Goal: Task Accomplishment & Management: Complete application form

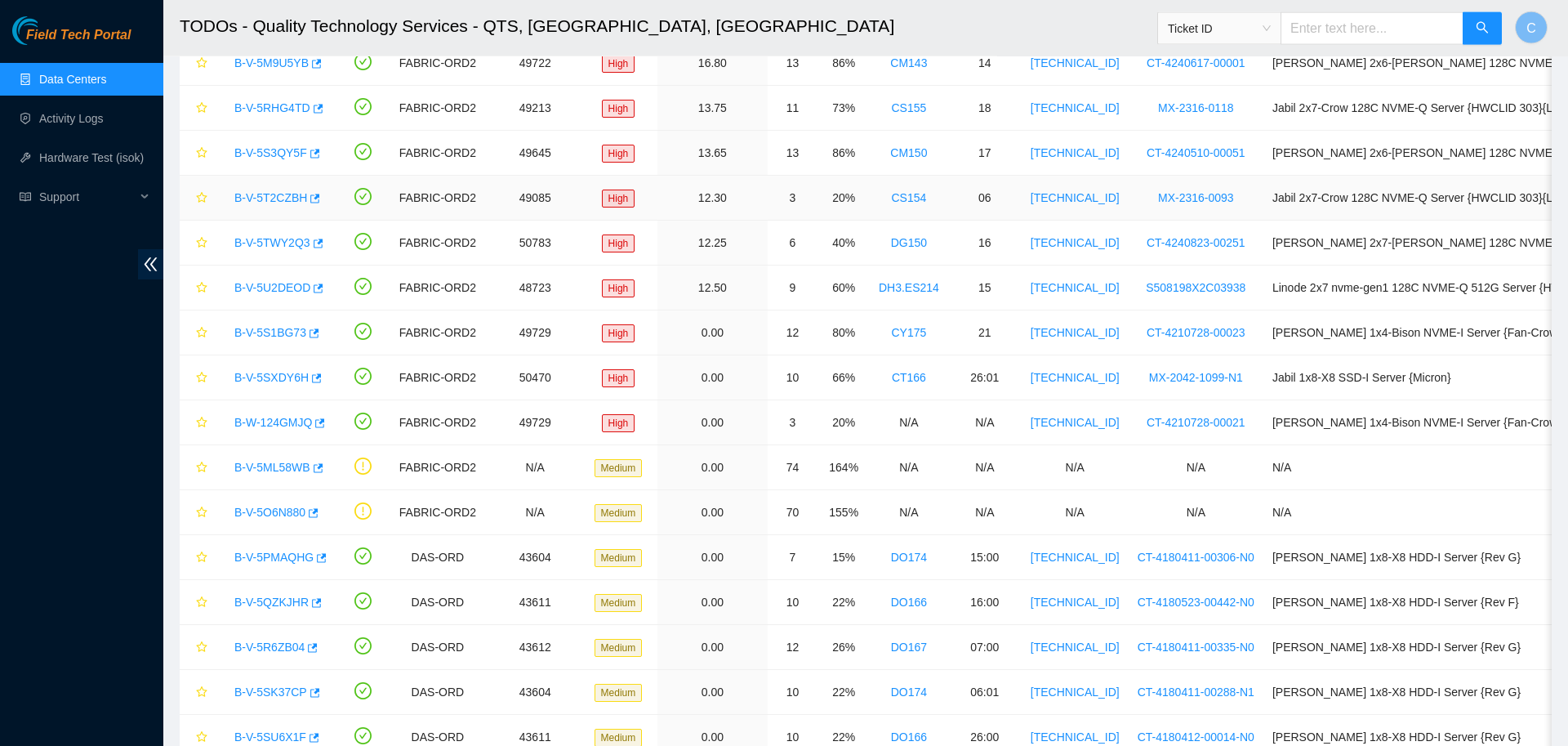
scroll to position [135, 0]
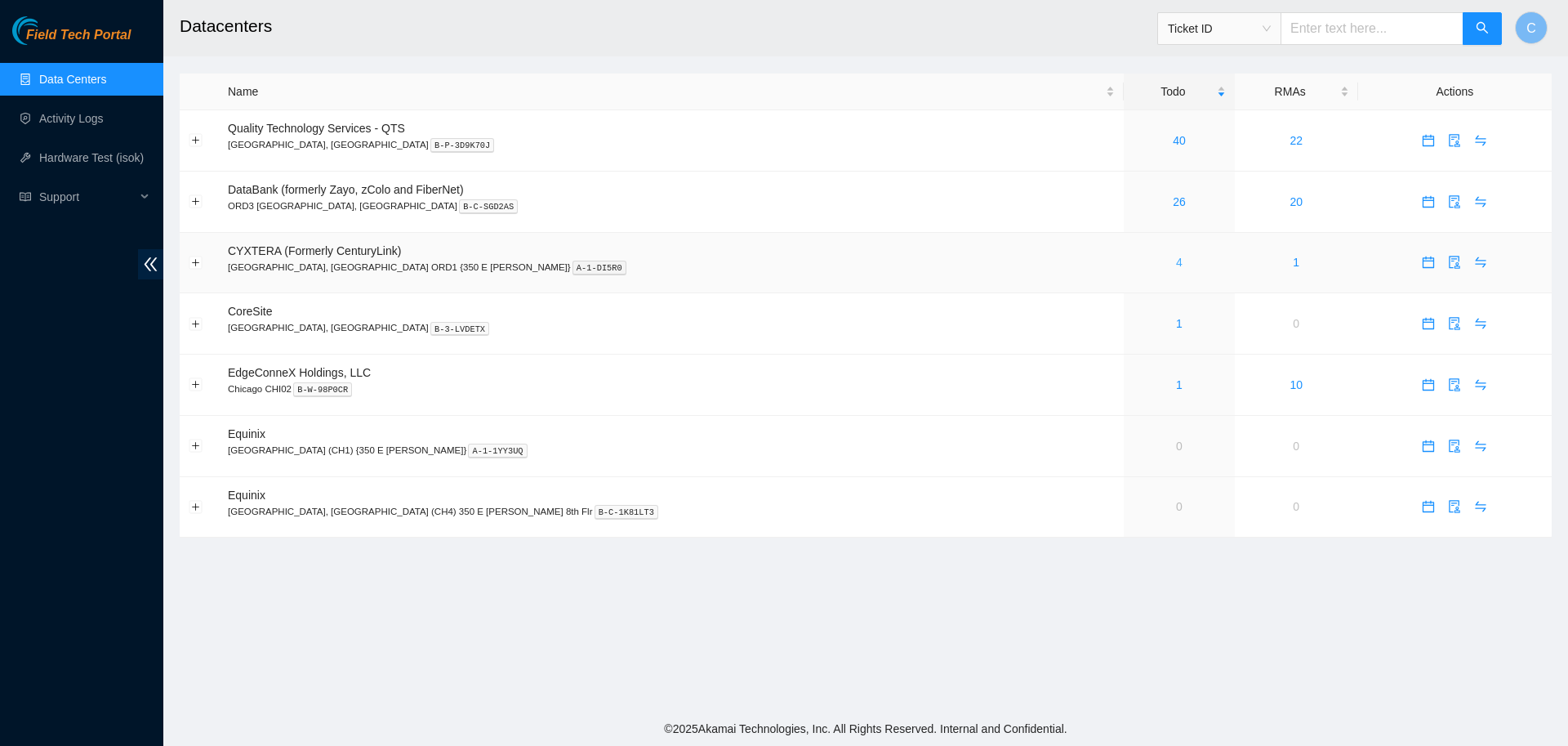
click at [1176, 263] on link "4" at bounding box center [1178, 262] width 6 height 13
click at [1173, 135] on link "40" at bounding box center [1179, 141] width 13 height 13
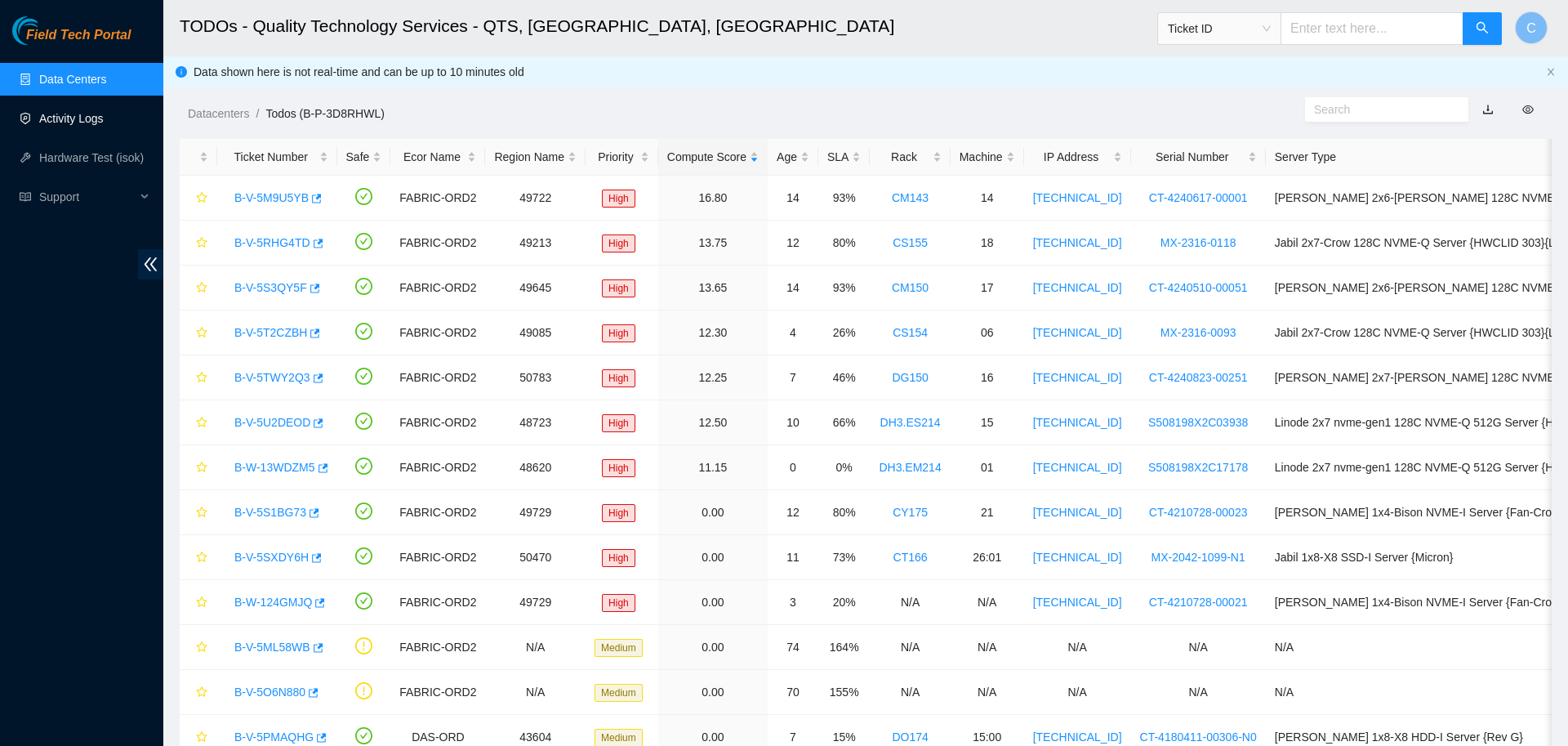
click at [88, 118] on link "Activity Logs" at bounding box center [71, 118] width 64 height 13
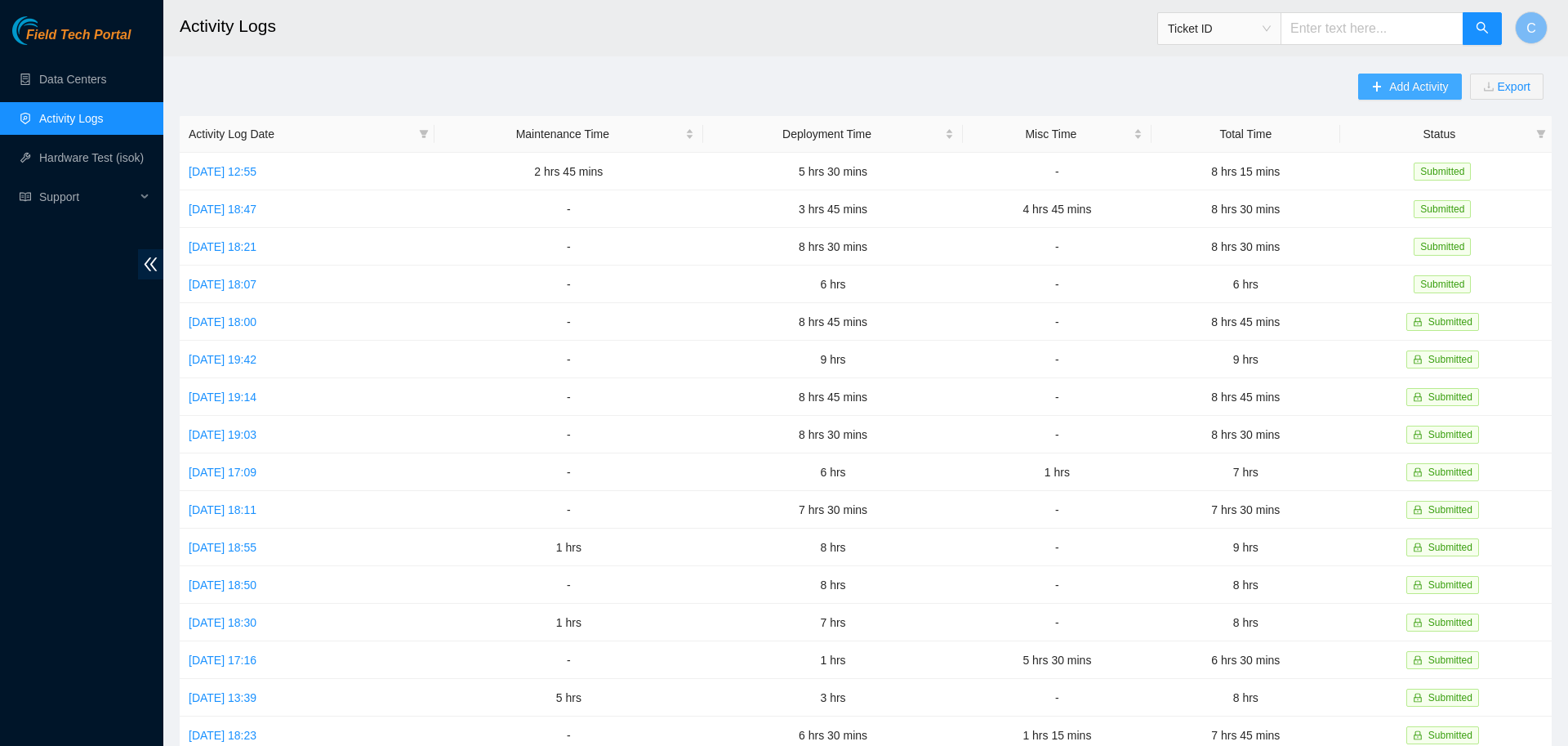
click at [1413, 87] on span "Add Activity" at bounding box center [1419, 87] width 59 height 18
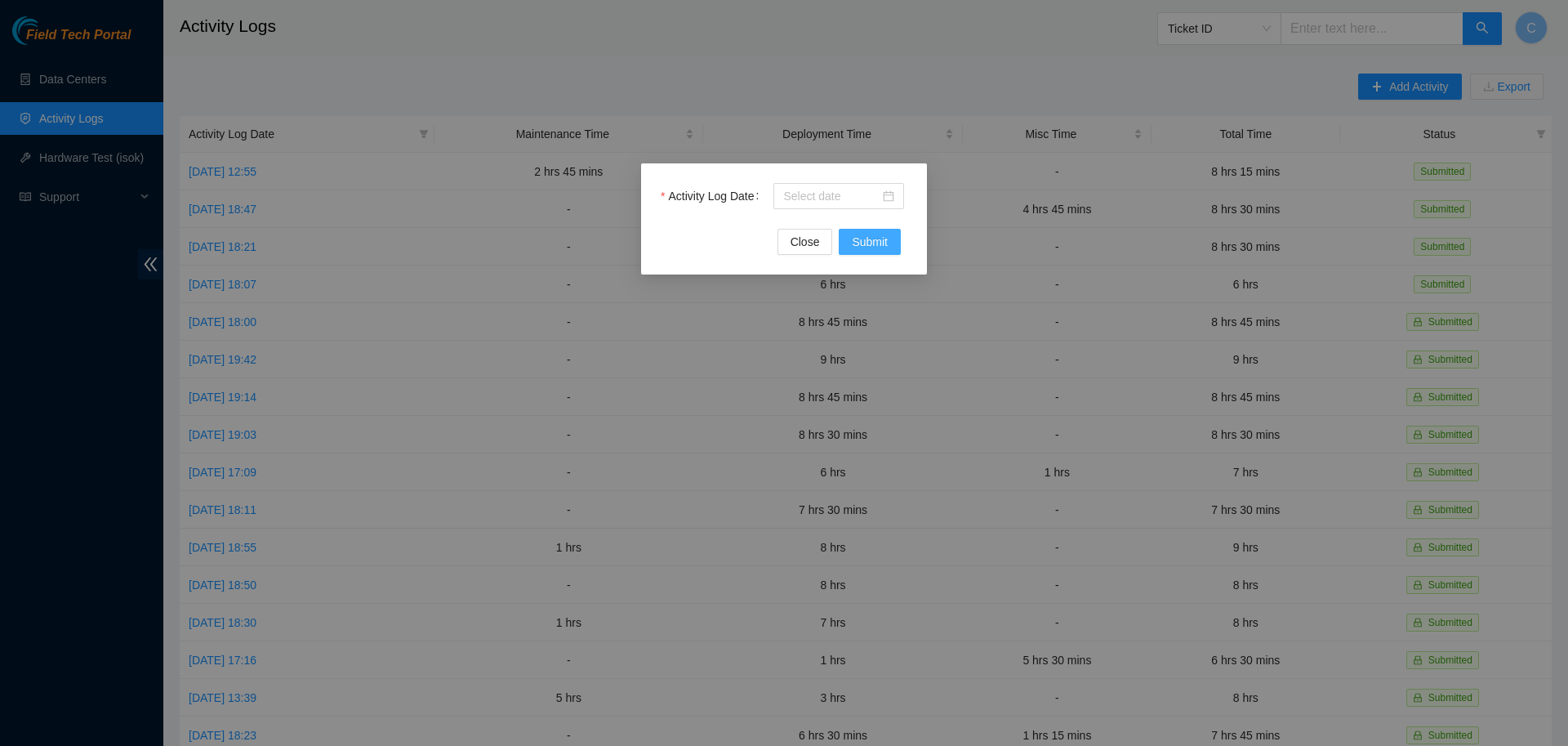
click at [881, 240] on span "Submit" at bounding box center [869, 241] width 36 height 18
click at [860, 200] on input "Activity Log Date" at bounding box center [831, 196] width 96 height 18
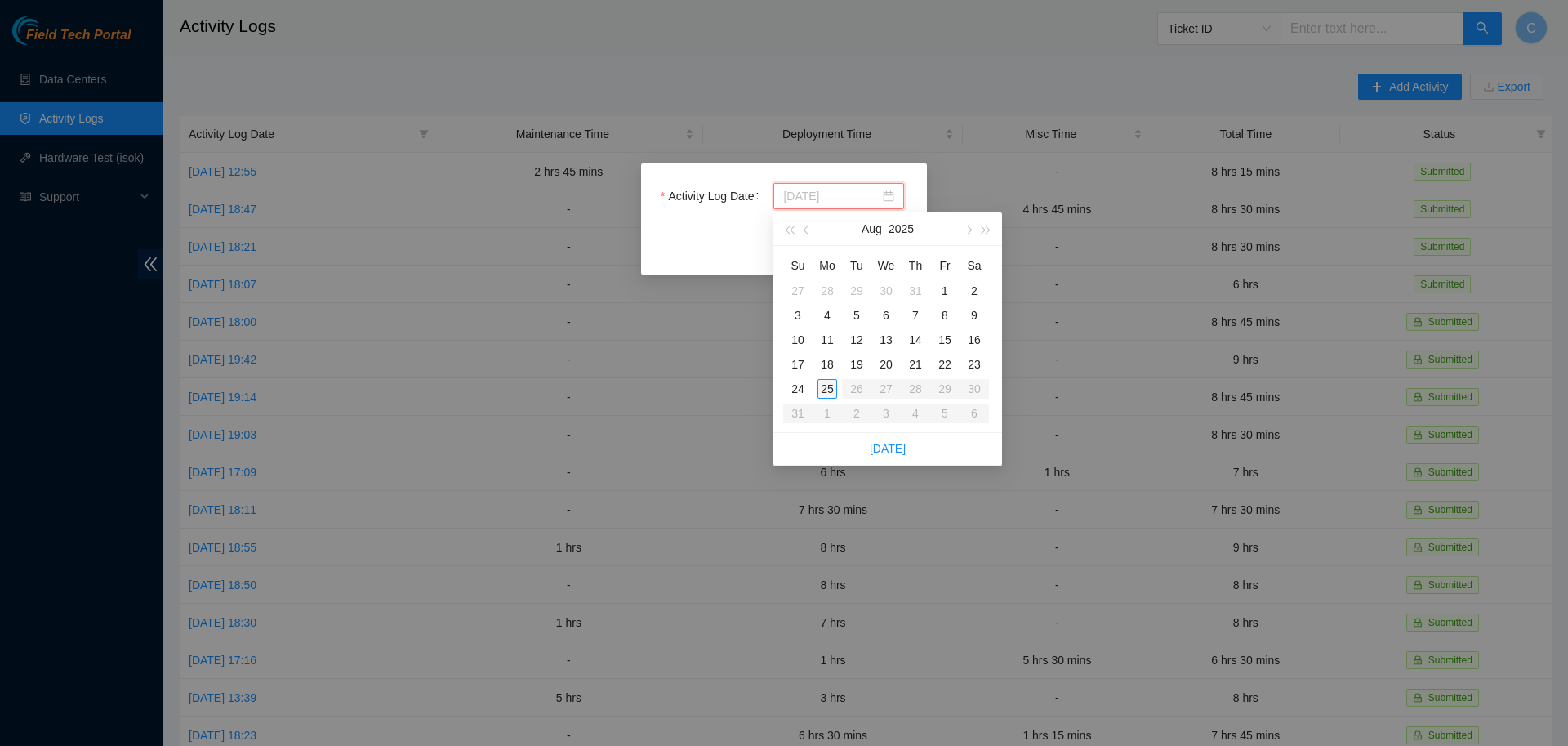
type input "[DATE]"
click at [829, 391] on div "25" at bounding box center [827, 389] width 19 height 19
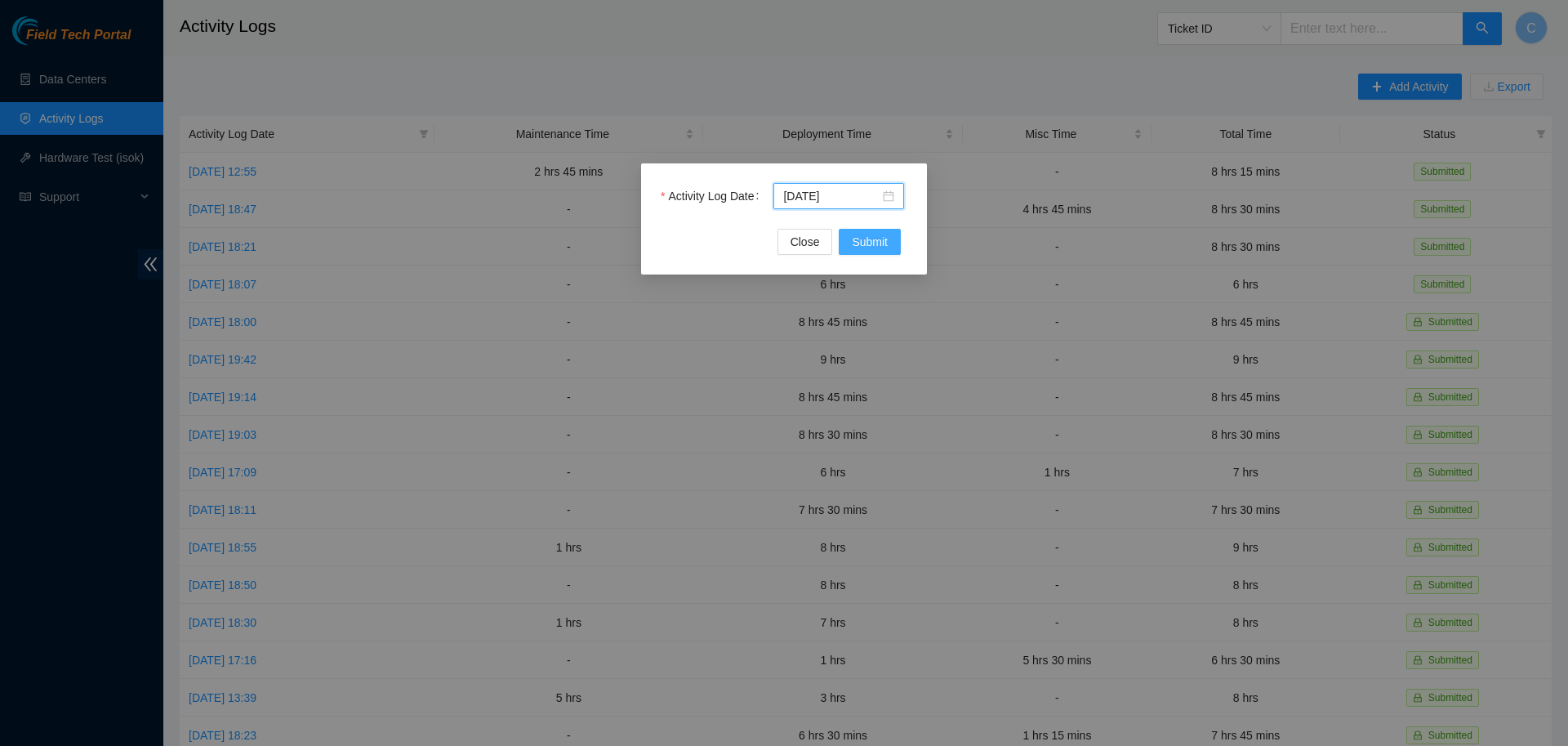
click at [877, 245] on span "Submit" at bounding box center [869, 241] width 36 height 18
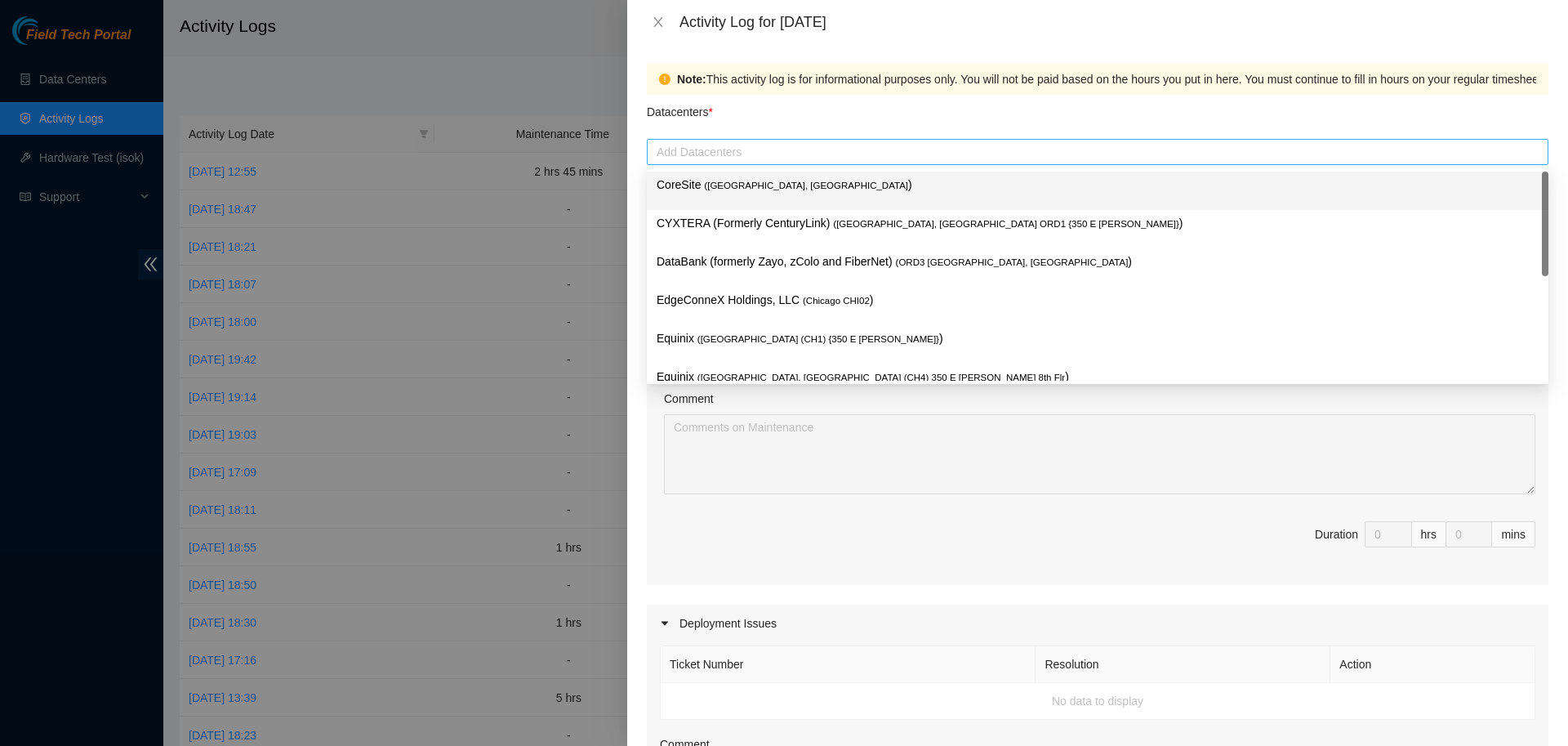
click at [910, 154] on div at bounding box center [1097, 152] width 893 height 19
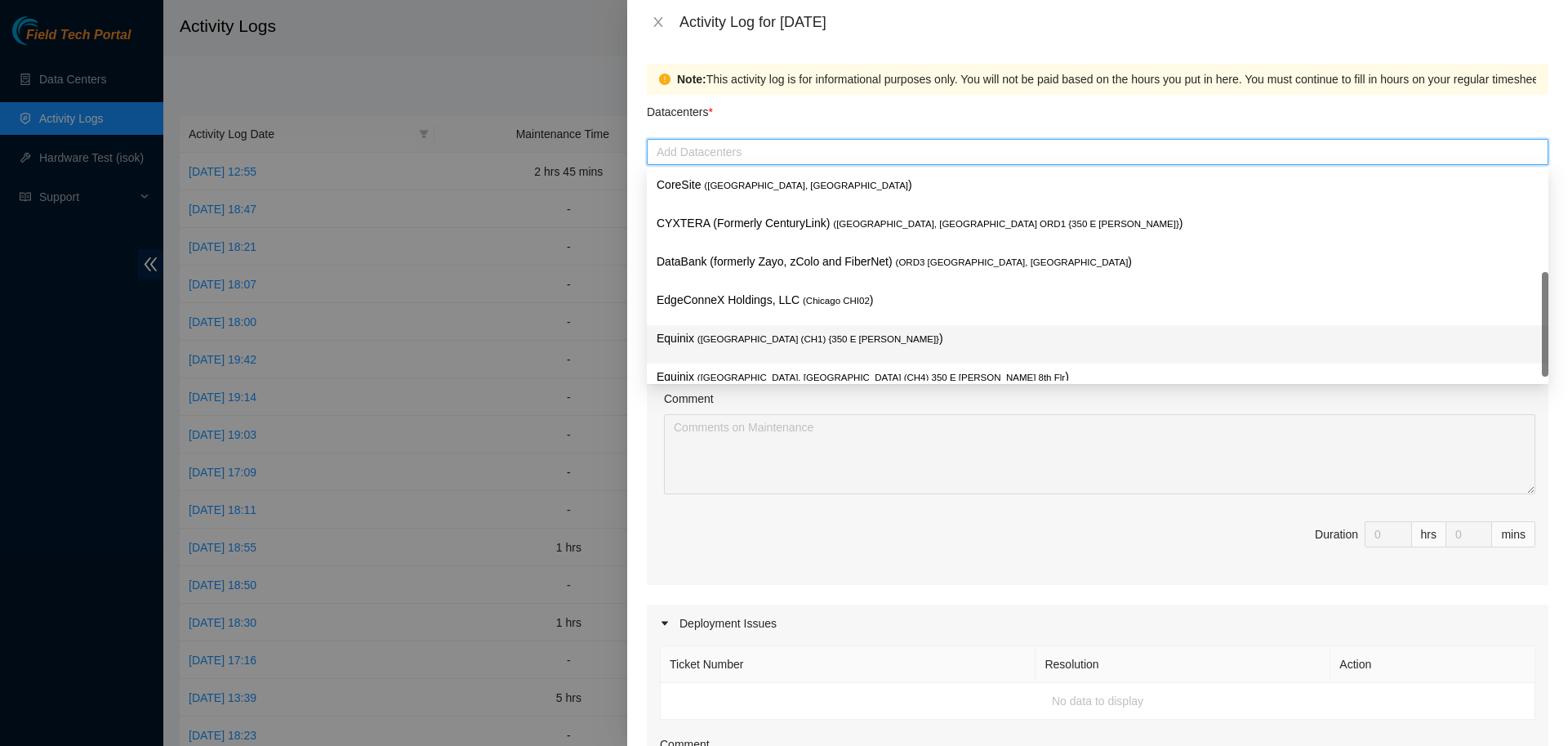
scroll to position [59, 0]
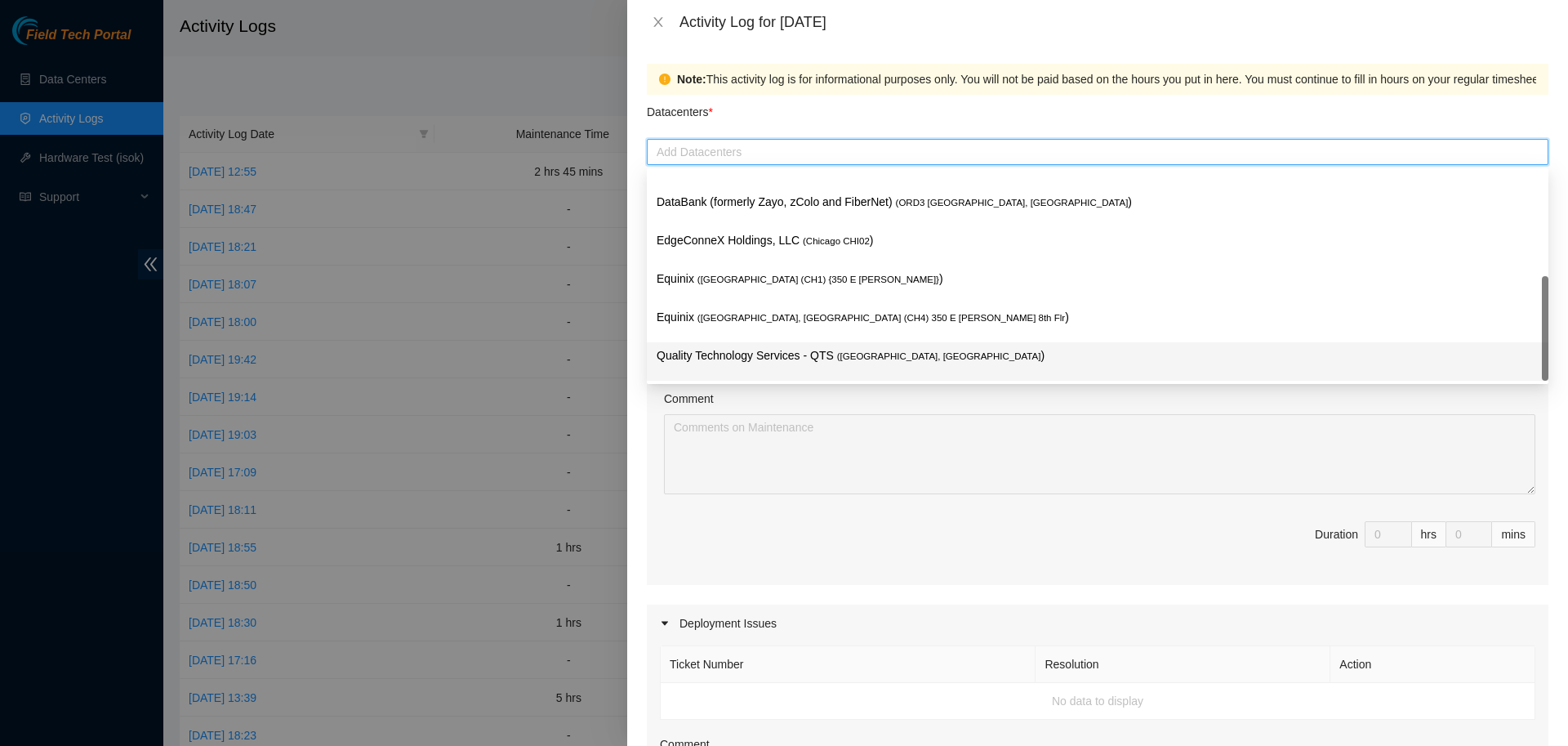
click at [794, 353] on p "Quality Technology Services - QTS ( [GEOGRAPHIC_DATA], [GEOGRAPHIC_DATA] )" at bounding box center [1097, 355] width 882 height 19
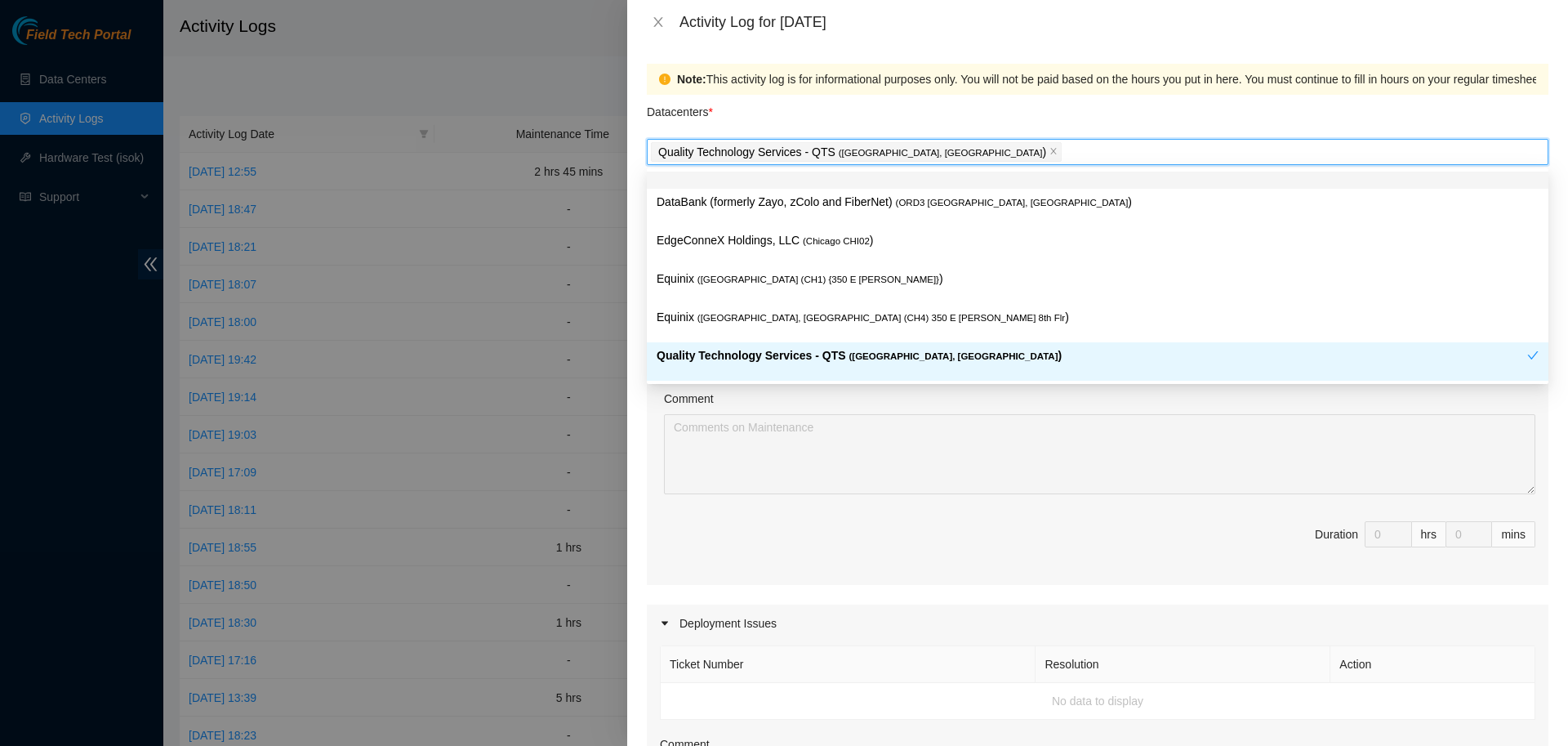
click at [952, 118] on div "Datacenters *" at bounding box center [1097, 117] width 902 height 44
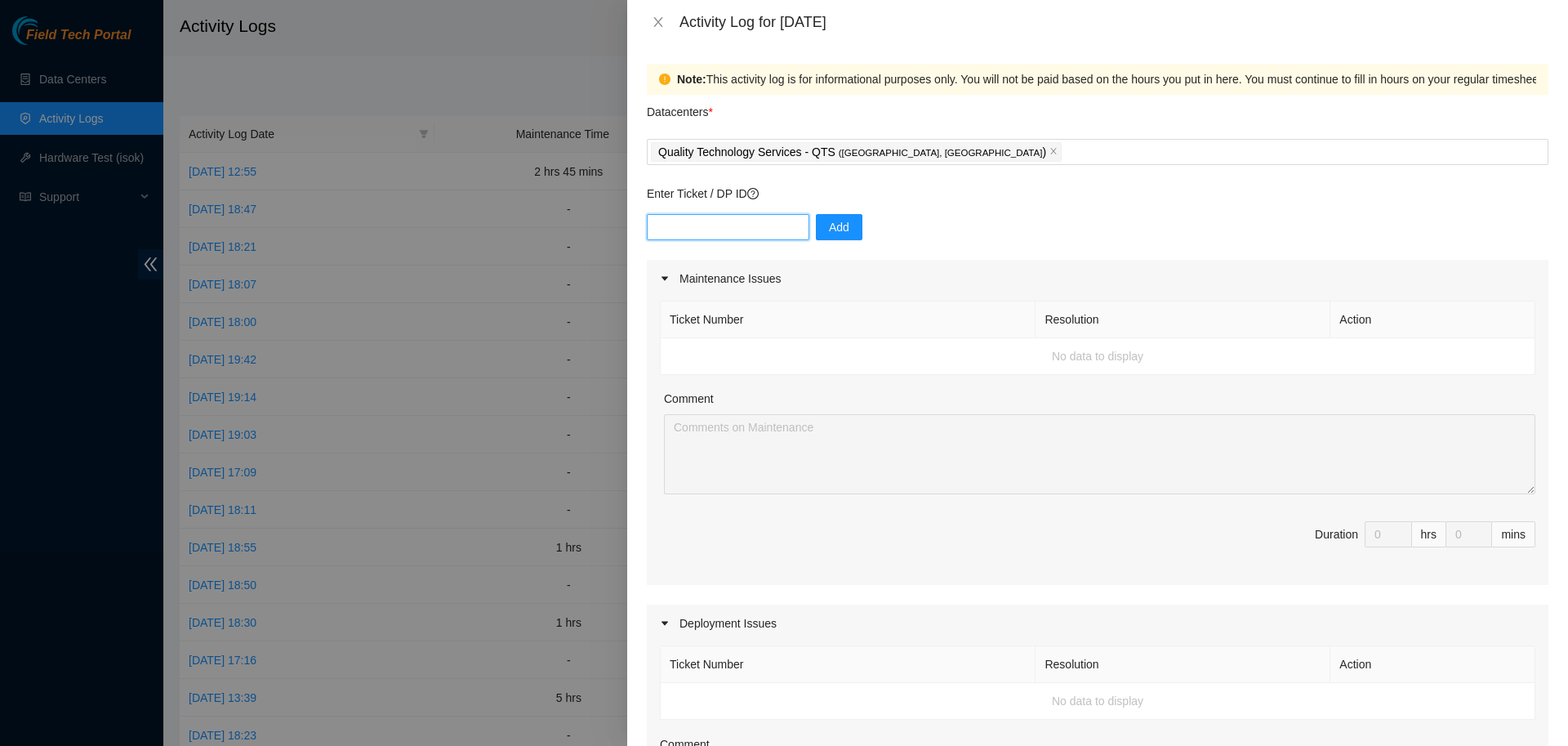
click at [769, 229] on input "text" at bounding box center [728, 227] width 163 height 27
paste input "DP79609"
type input "DP79609"
click at [829, 232] on span "Add" at bounding box center [838, 227] width 20 height 18
click at [747, 220] on input "text" at bounding box center [728, 227] width 163 height 27
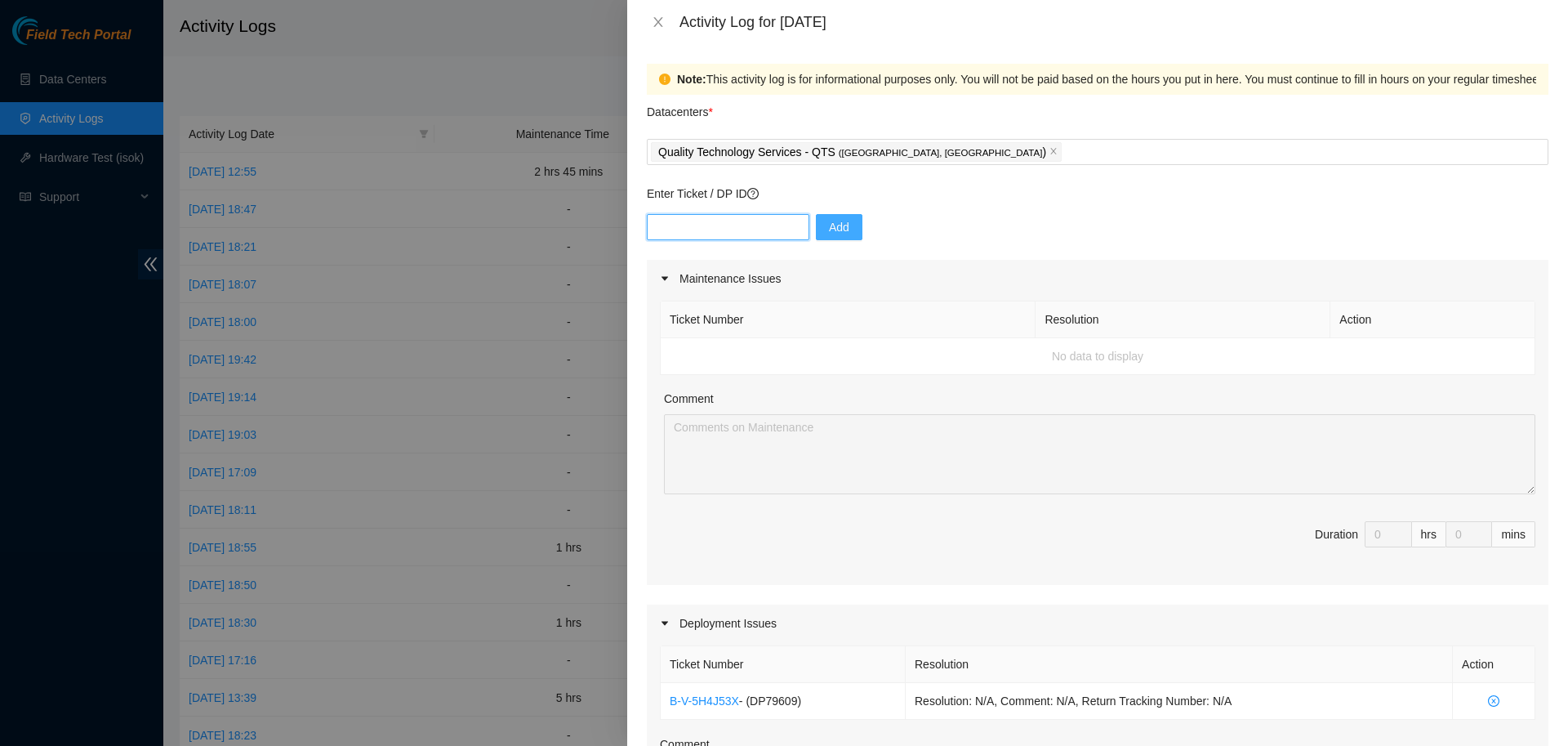
paste input "DP83719"
type input "DP83719"
click at [829, 236] on button "Add" at bounding box center [839, 227] width 47 height 27
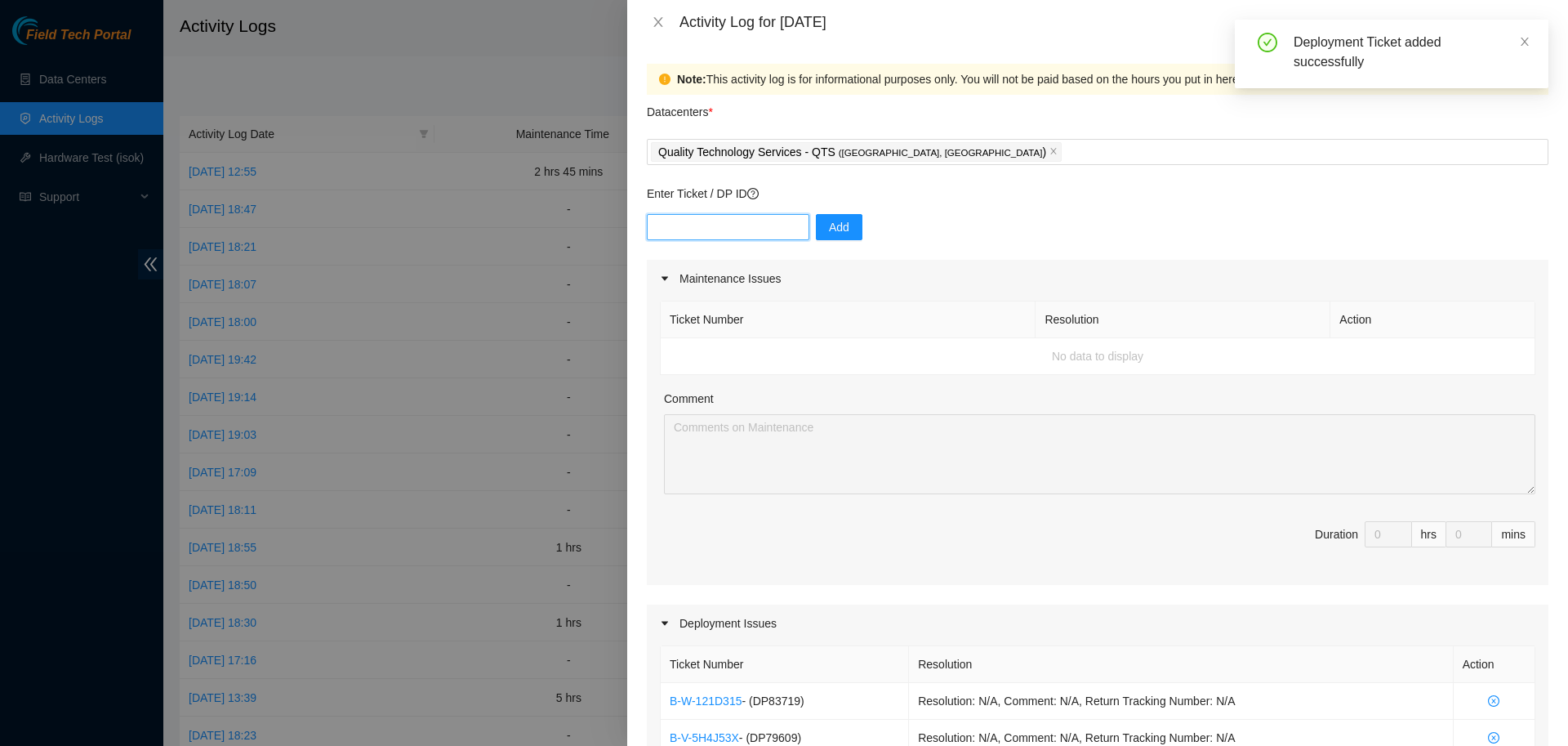
click at [742, 223] on input "text" at bounding box center [728, 227] width 163 height 27
paste input "DP83720"
type input "DP83720"
click at [734, 232] on input "text" at bounding box center [728, 227] width 163 height 27
paste input "DP83721"
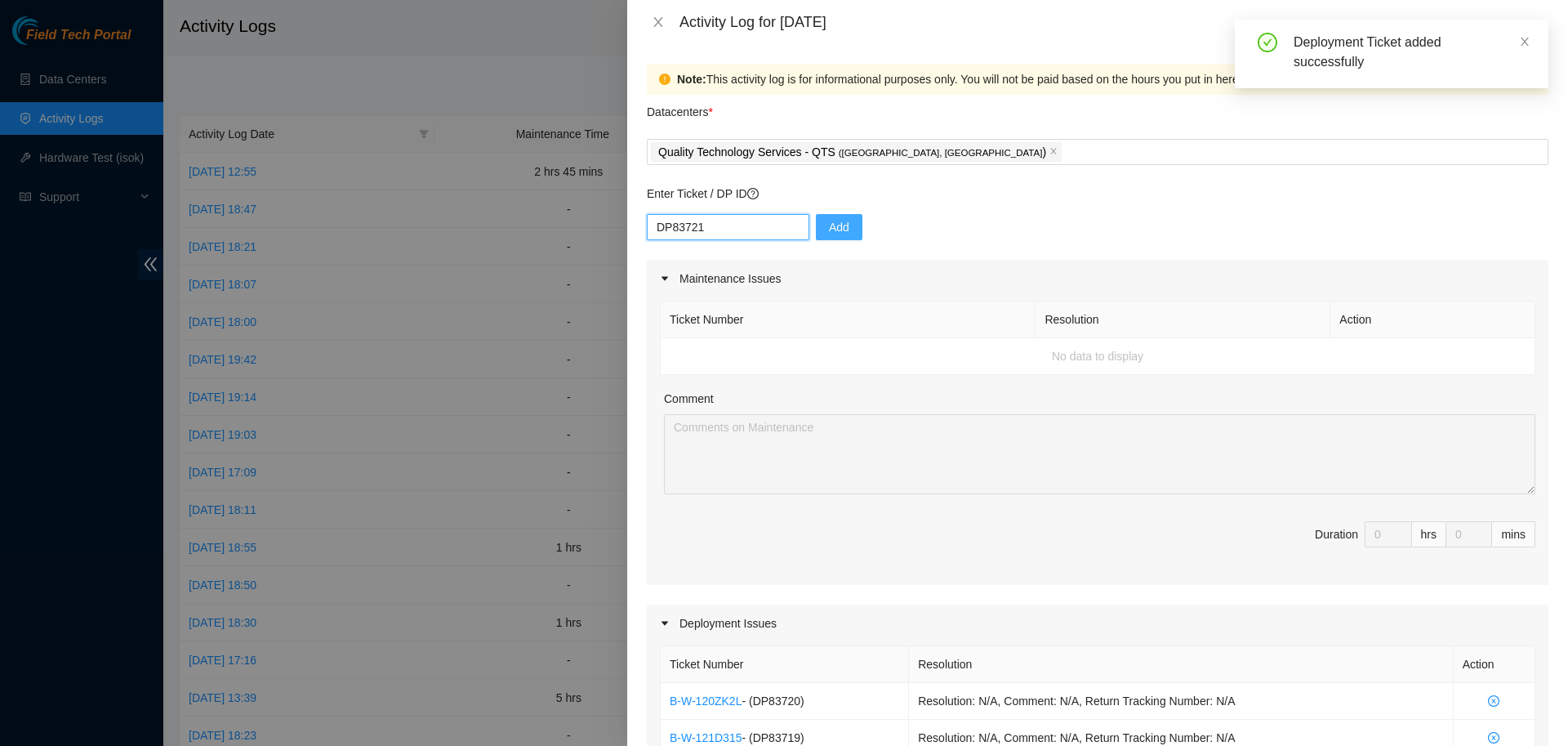
type input "DP83721"
click at [829, 229] on span "Add" at bounding box center [838, 227] width 20 height 18
click at [679, 234] on input "text" at bounding box center [728, 227] width 163 height 27
paste input "DP83722"
type input "DP83722"
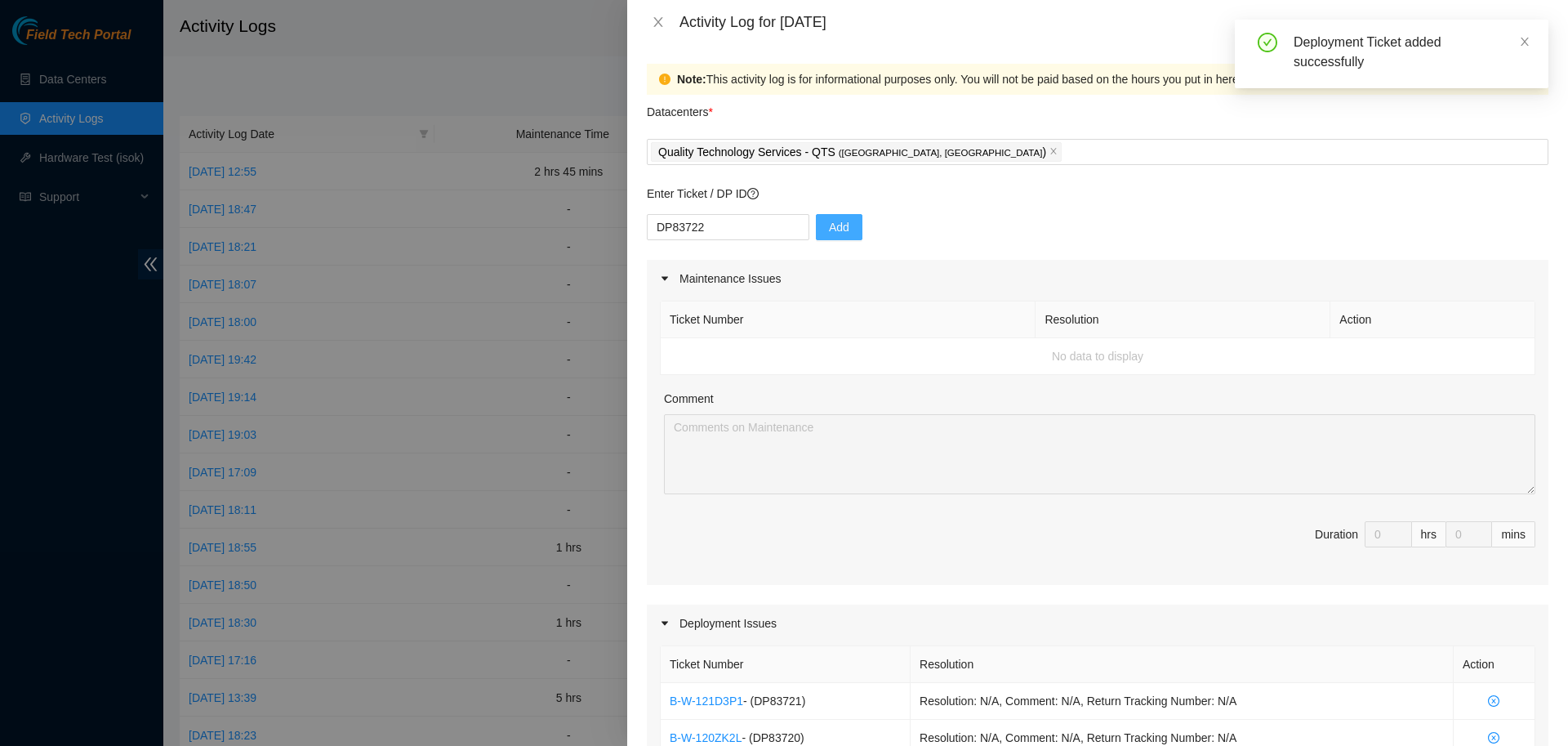
click at [847, 220] on button "Add" at bounding box center [839, 227] width 47 height 27
click at [756, 217] on input "text" at bounding box center [728, 227] width 163 height 27
paste input "DP83723"
type input "DP83723"
click at [822, 237] on button "Add" at bounding box center [839, 227] width 47 height 27
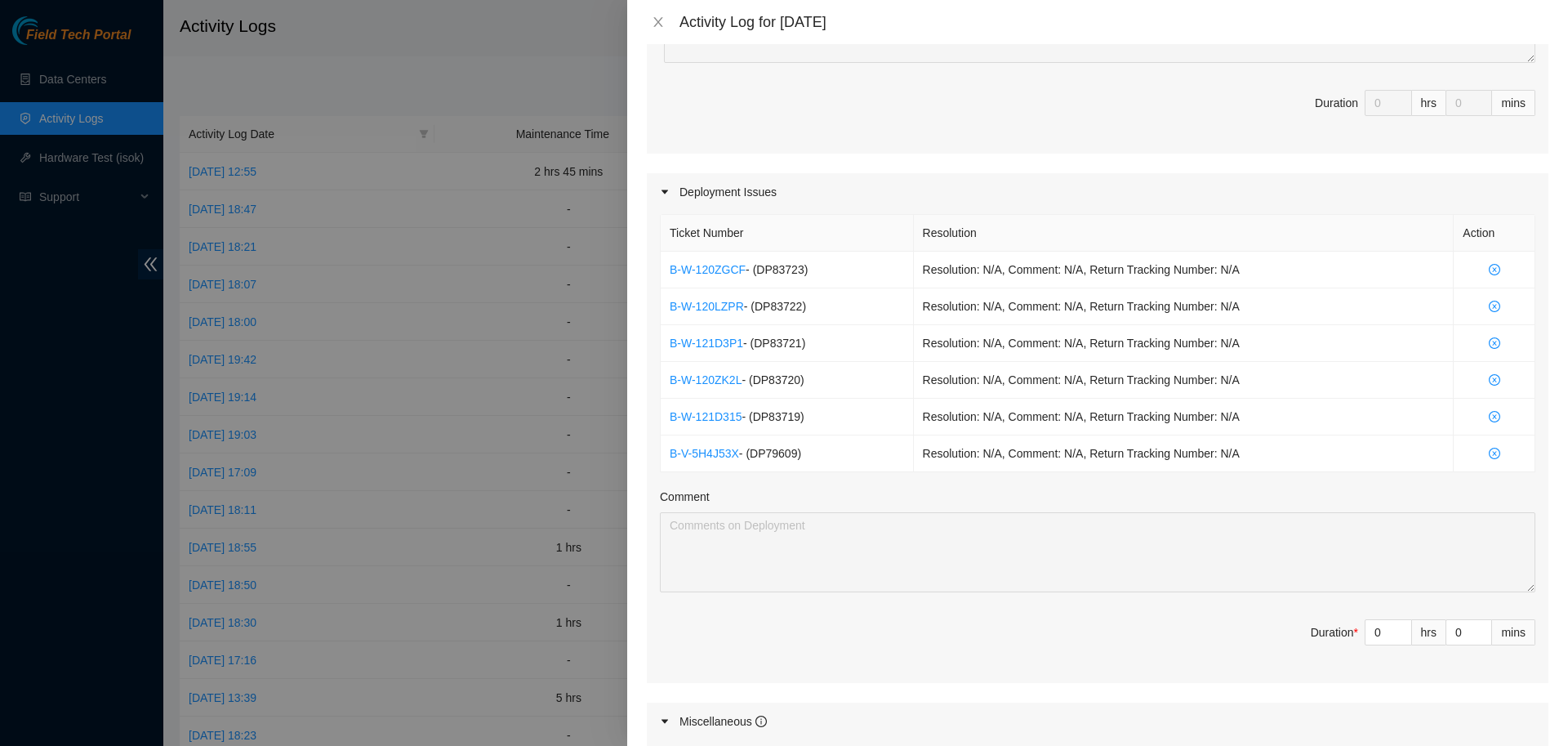
scroll to position [442, 0]
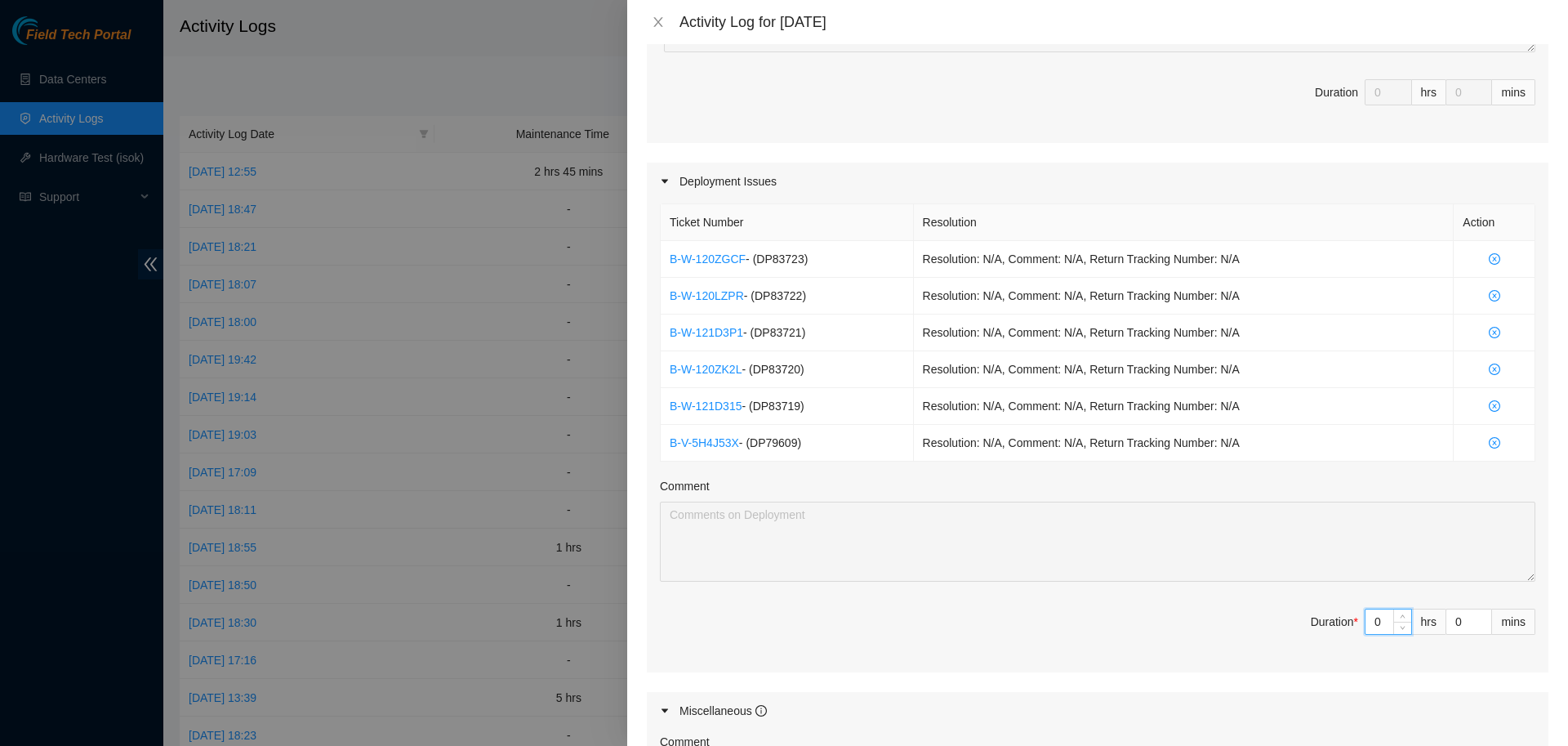
drag, startPoint x: 1384, startPoint y: 620, endPoint x: 1292, endPoint y: 649, distance: 96.5
click at [1366, 634] on input "0" at bounding box center [1389, 622] width 46 height 25
type input "8"
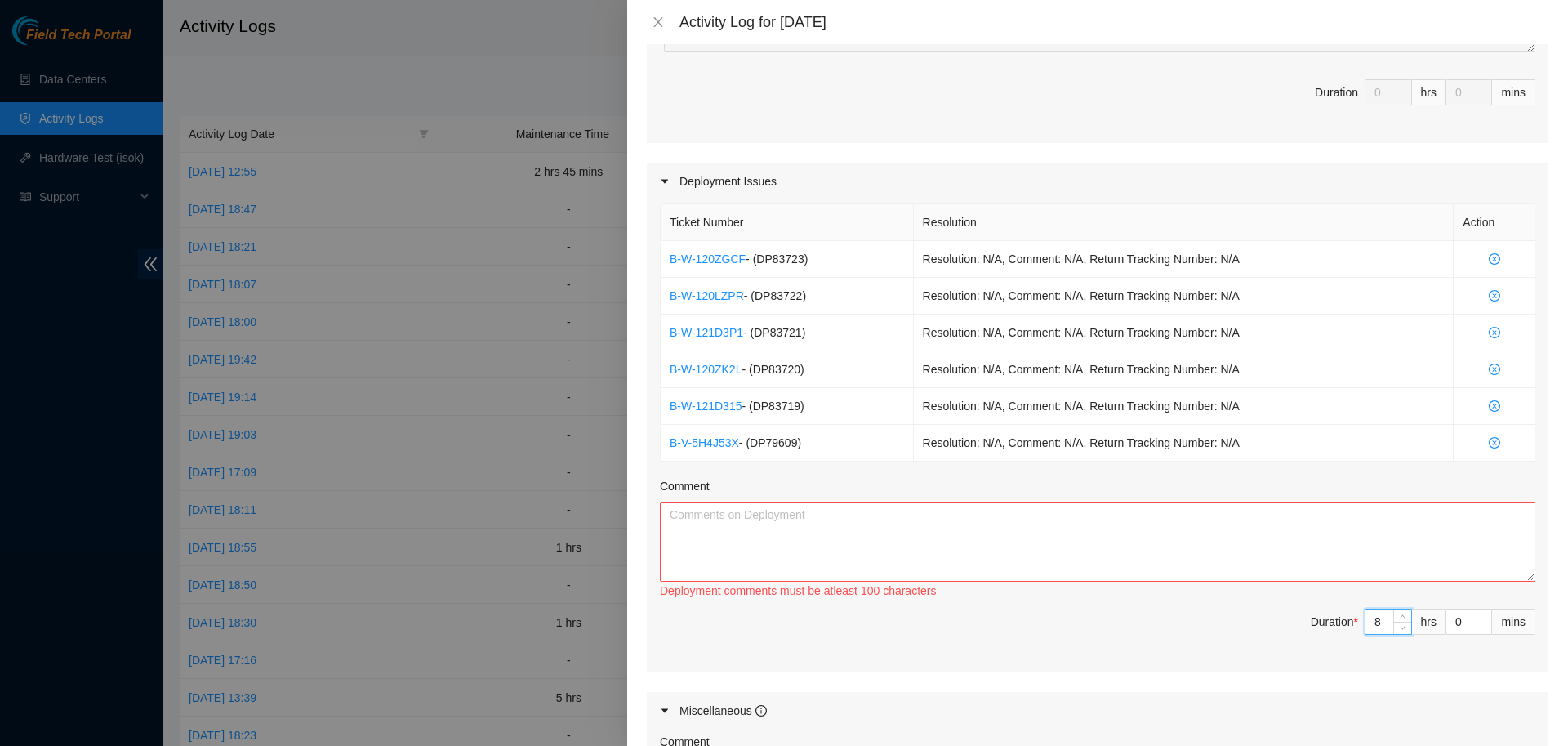
type input "8"
click at [1151, 527] on textarea "Comment" at bounding box center [1097, 542] width 875 height 80
type textarea "B"
paste textarea "DP79608"
type textarea "D"
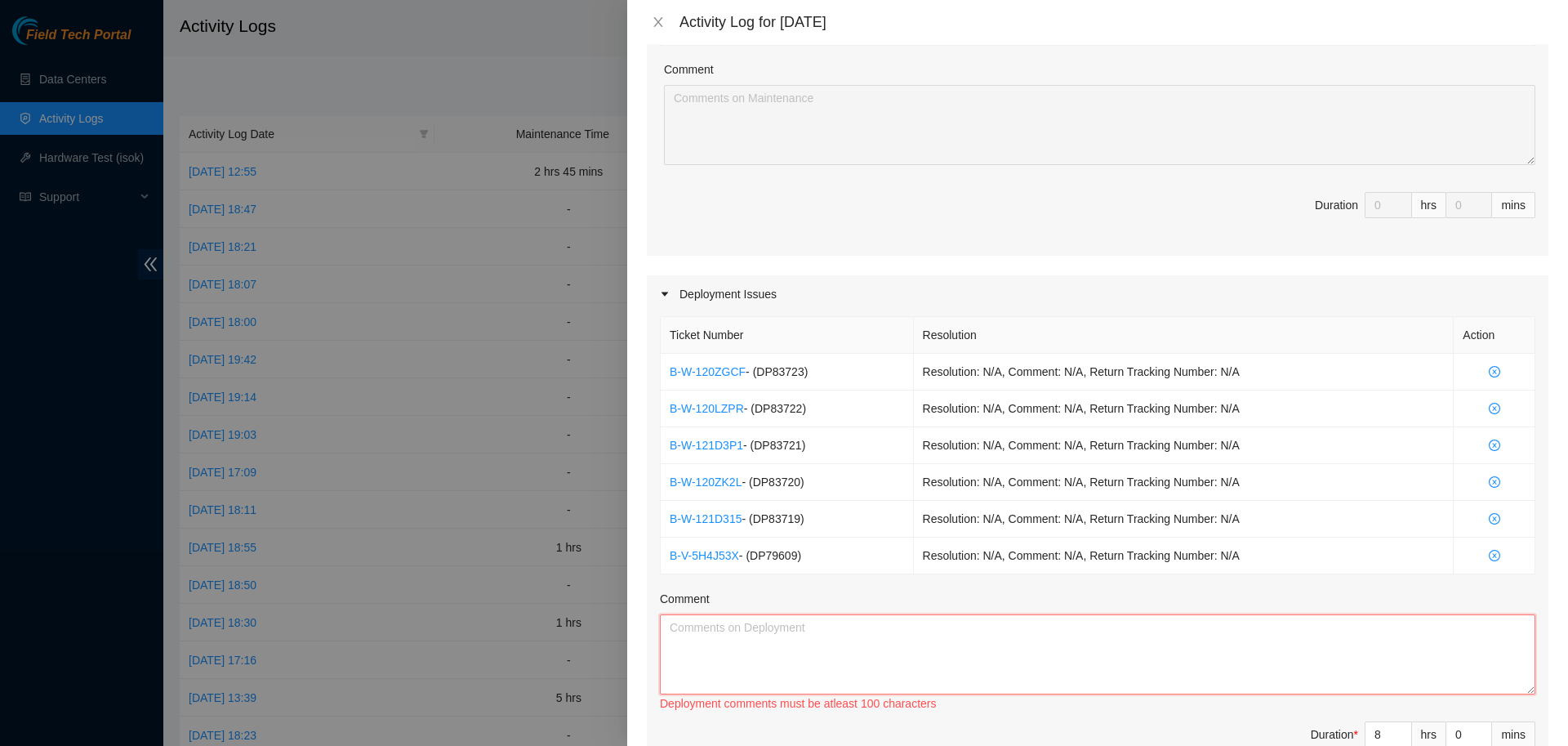
scroll to position [0, 0]
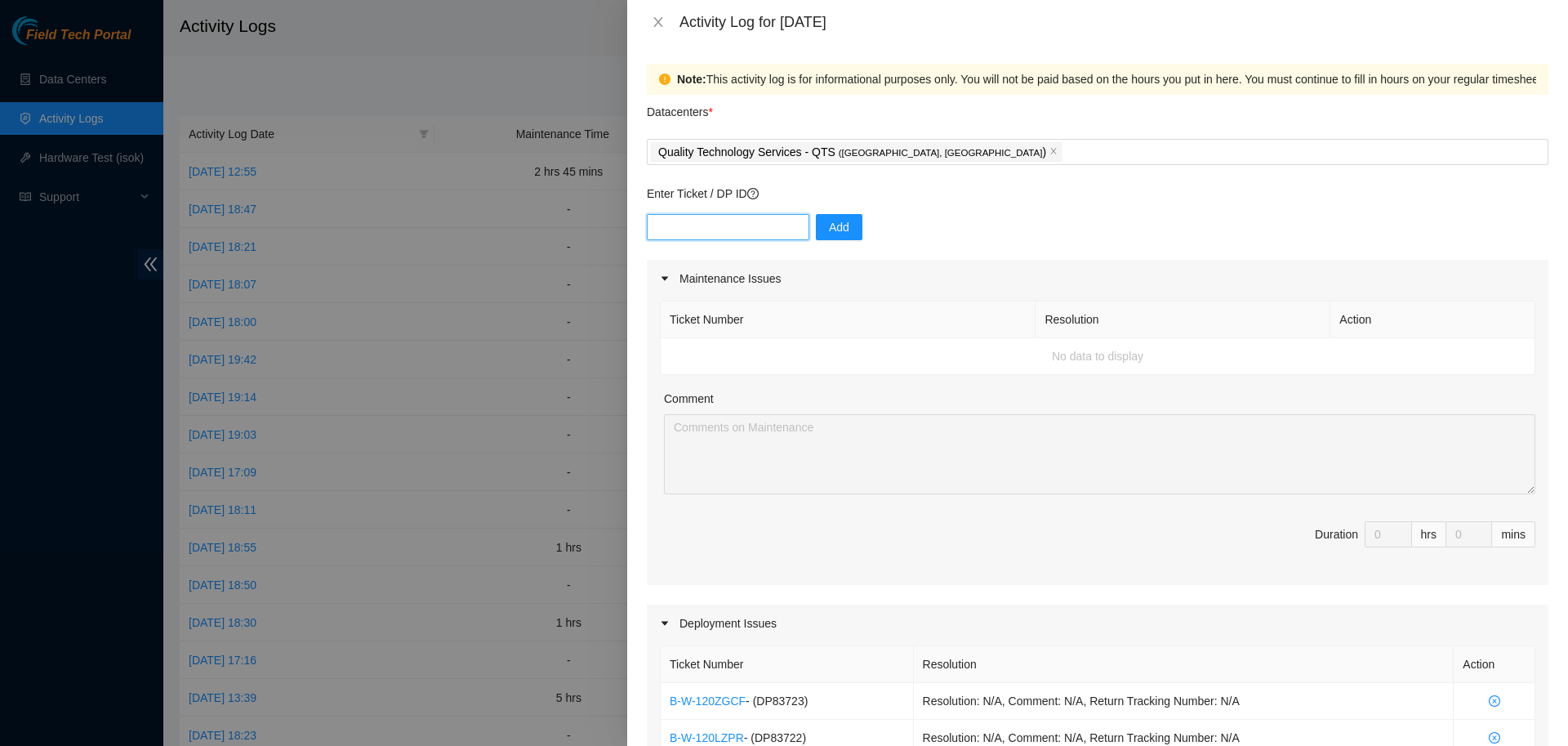
click at [772, 225] on input "text" at bounding box center [728, 227] width 163 height 27
paste input "DP79608"
type input "DP79608"
click at [829, 230] on span "Add" at bounding box center [838, 227] width 20 height 18
click at [694, 229] on input "text" at bounding box center [728, 227] width 163 height 27
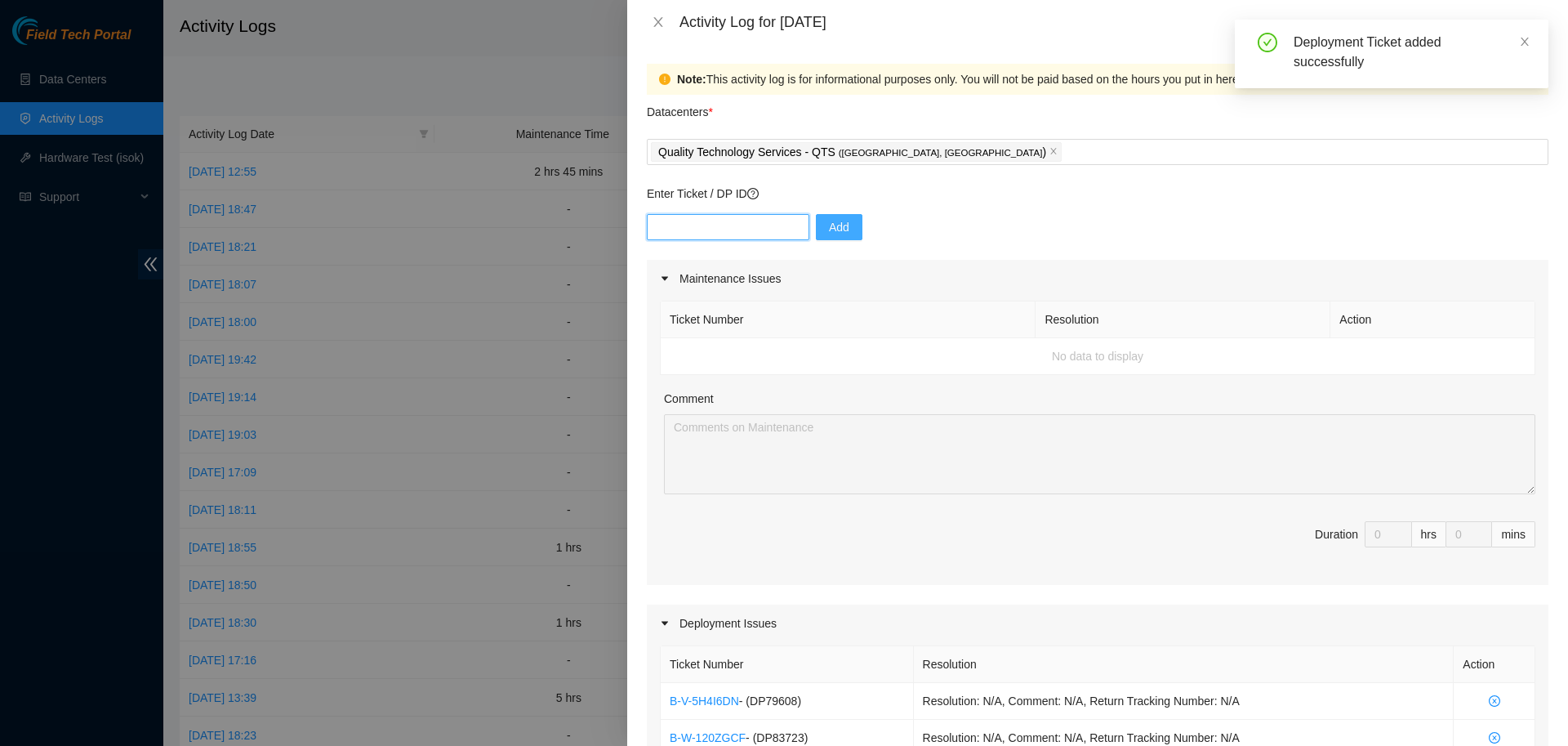
paste input "DP79607"
type input "DP79607"
click at [837, 232] on span "Add" at bounding box center [838, 227] width 20 height 18
click at [681, 240] on input "text" at bounding box center [728, 227] width 163 height 27
paste input "DP79605"
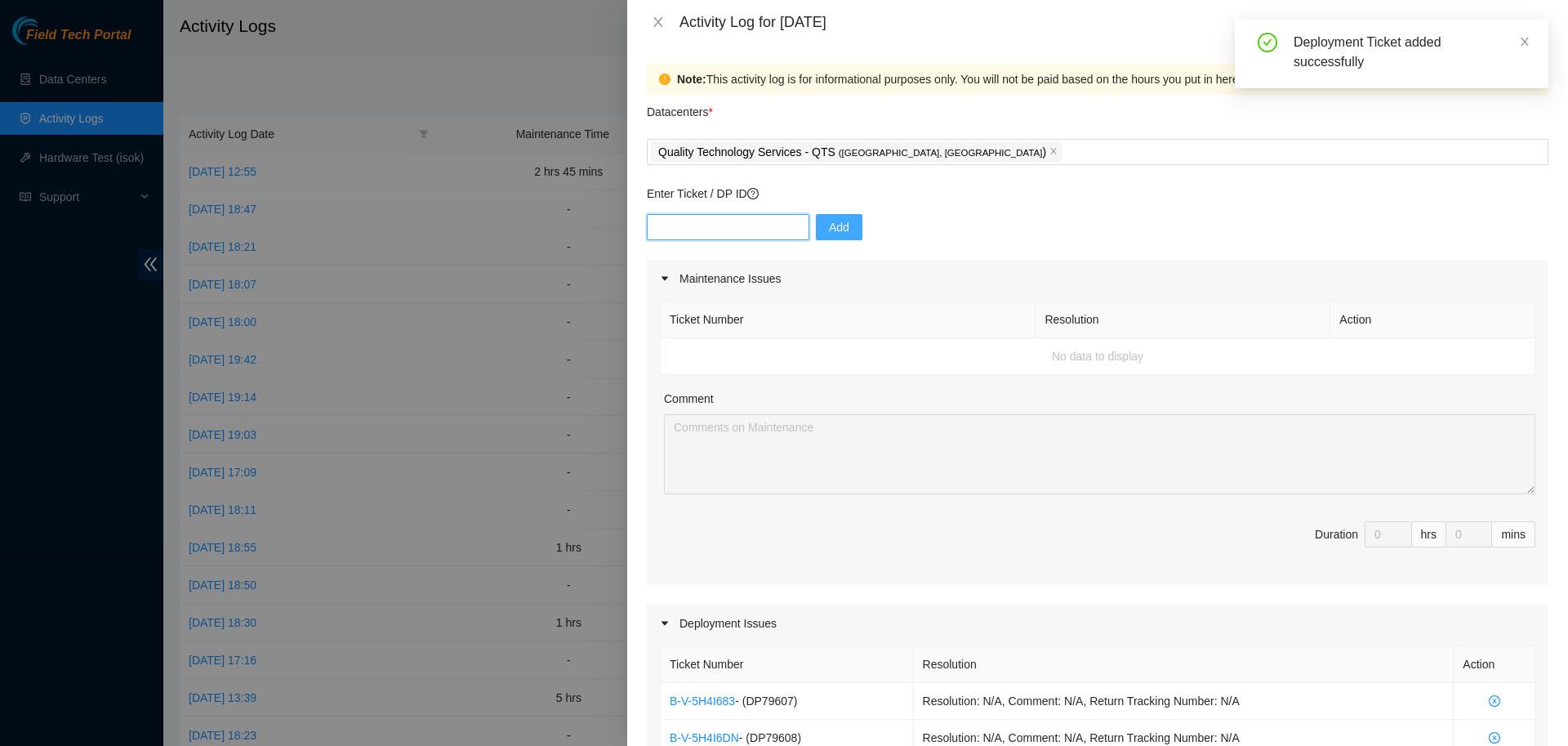
type input "DP79605"
click at [695, 233] on input "text" at bounding box center [728, 227] width 163 height 27
paste input "DP79604"
type input "DP79604"
drag, startPoint x: 832, startPoint y: 231, endPoint x: 817, endPoint y: 238, distance: 16.6
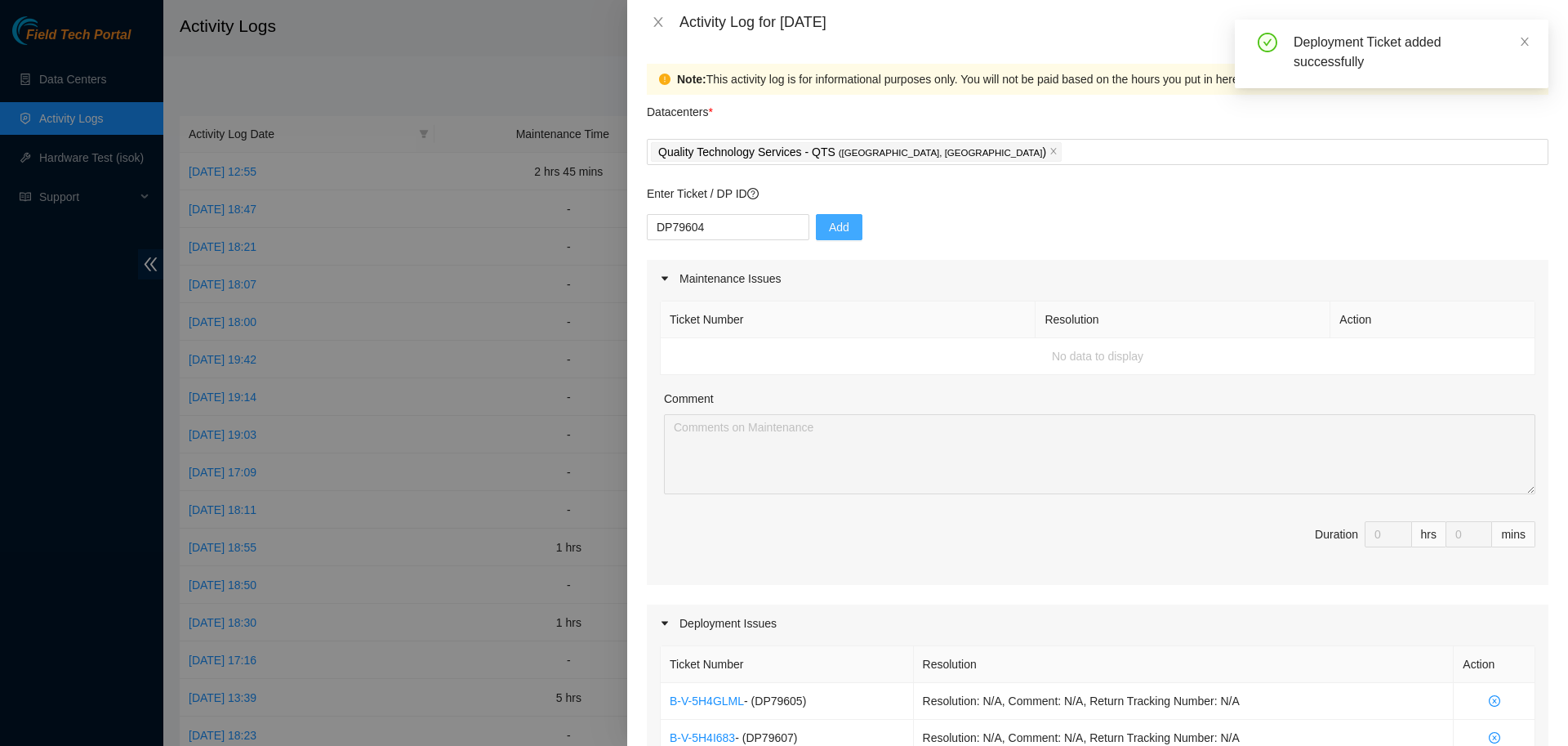
click at [817, 238] on button "Add" at bounding box center [839, 227] width 47 height 27
click at [760, 227] on input "text" at bounding box center [728, 227] width 163 height 27
paste input "DP77230"
type input "DP77230"
click at [816, 225] on button "Add" at bounding box center [839, 227] width 47 height 27
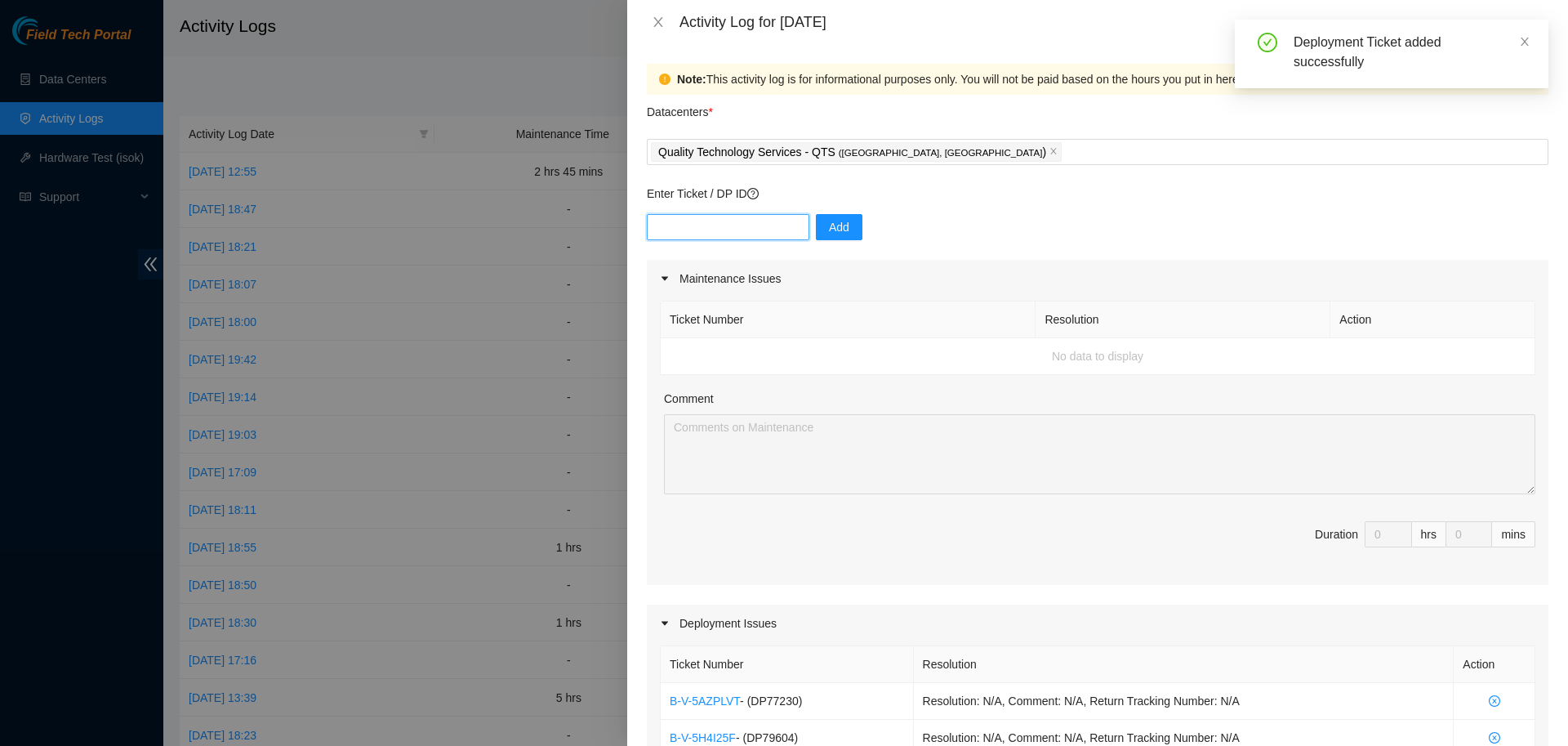
click at [731, 222] on input "text" at bounding box center [728, 227] width 163 height 27
paste input "DP77231"
type input "DP77231"
click at [850, 222] on button "Add" at bounding box center [839, 227] width 47 height 27
click at [770, 219] on input "text" at bounding box center [728, 227] width 163 height 27
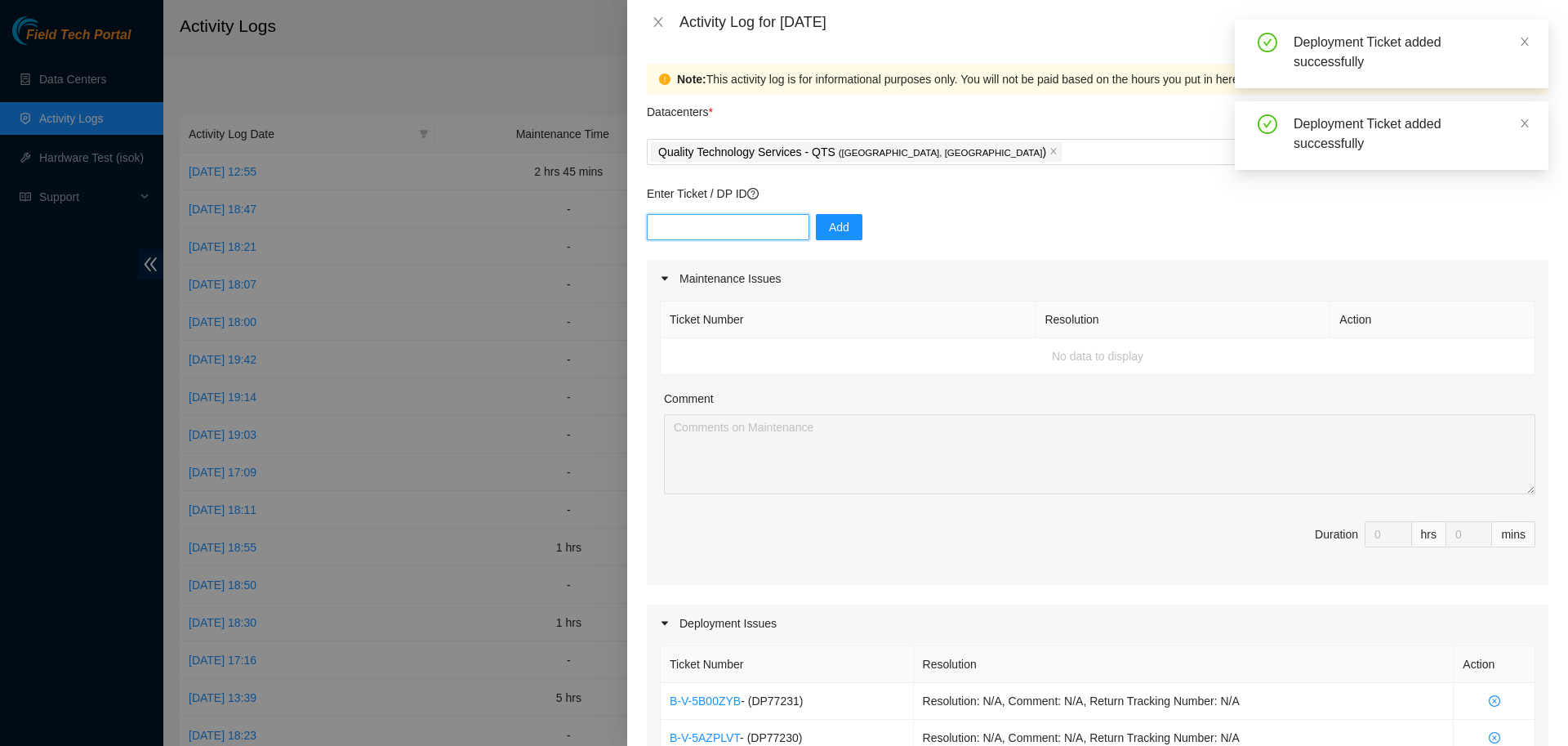
paste input "DP77232"
type input "DP77232"
click at [829, 228] on span "Add" at bounding box center [838, 227] width 20 height 18
click at [732, 217] on input "text" at bounding box center [728, 227] width 163 height 27
paste input "DP77234"
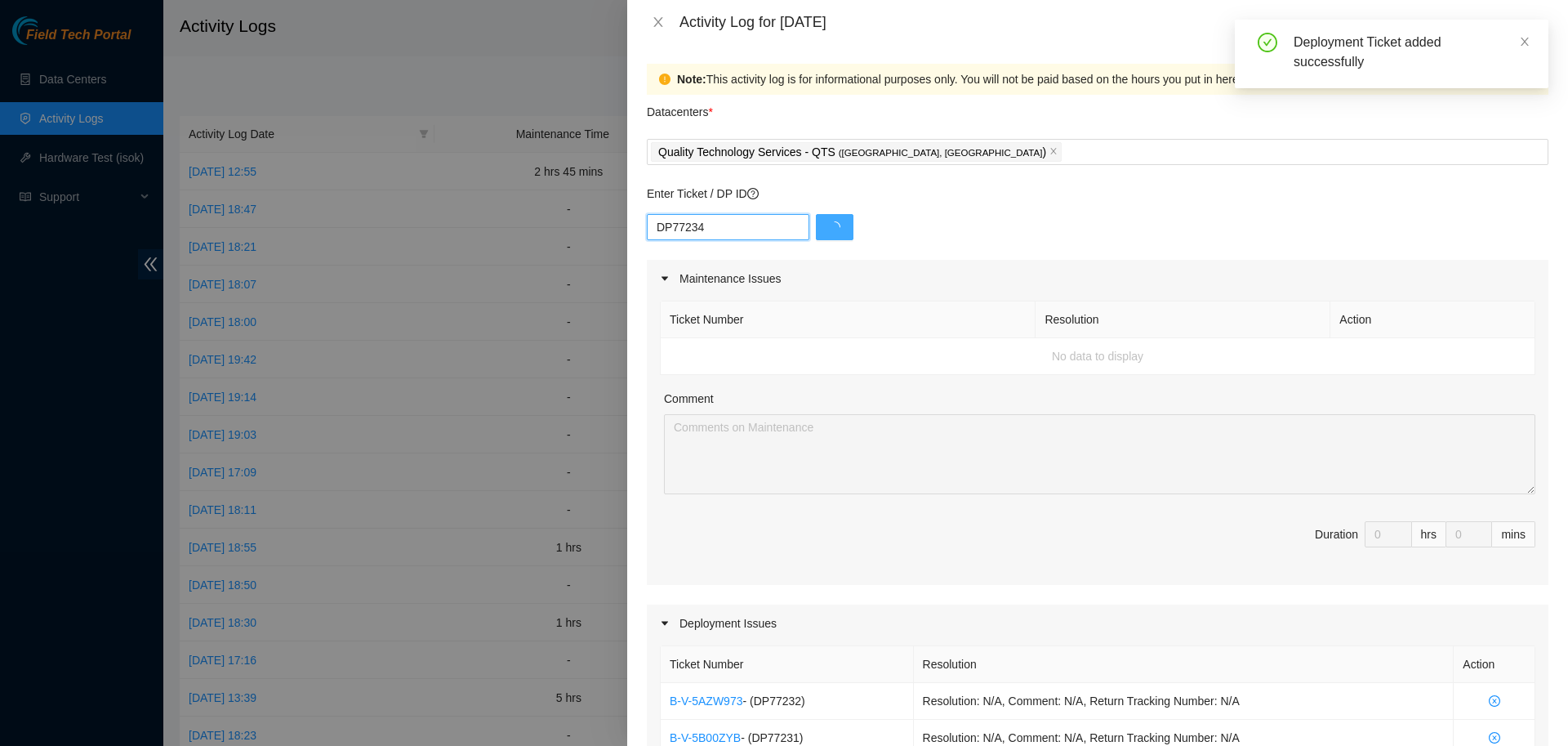
type input "DP77234"
click at [735, 224] on input "text" at bounding box center [728, 227] width 163 height 27
paste input "DP77233"
type input "DP77233"
click at [851, 227] on button "Add" at bounding box center [839, 227] width 47 height 27
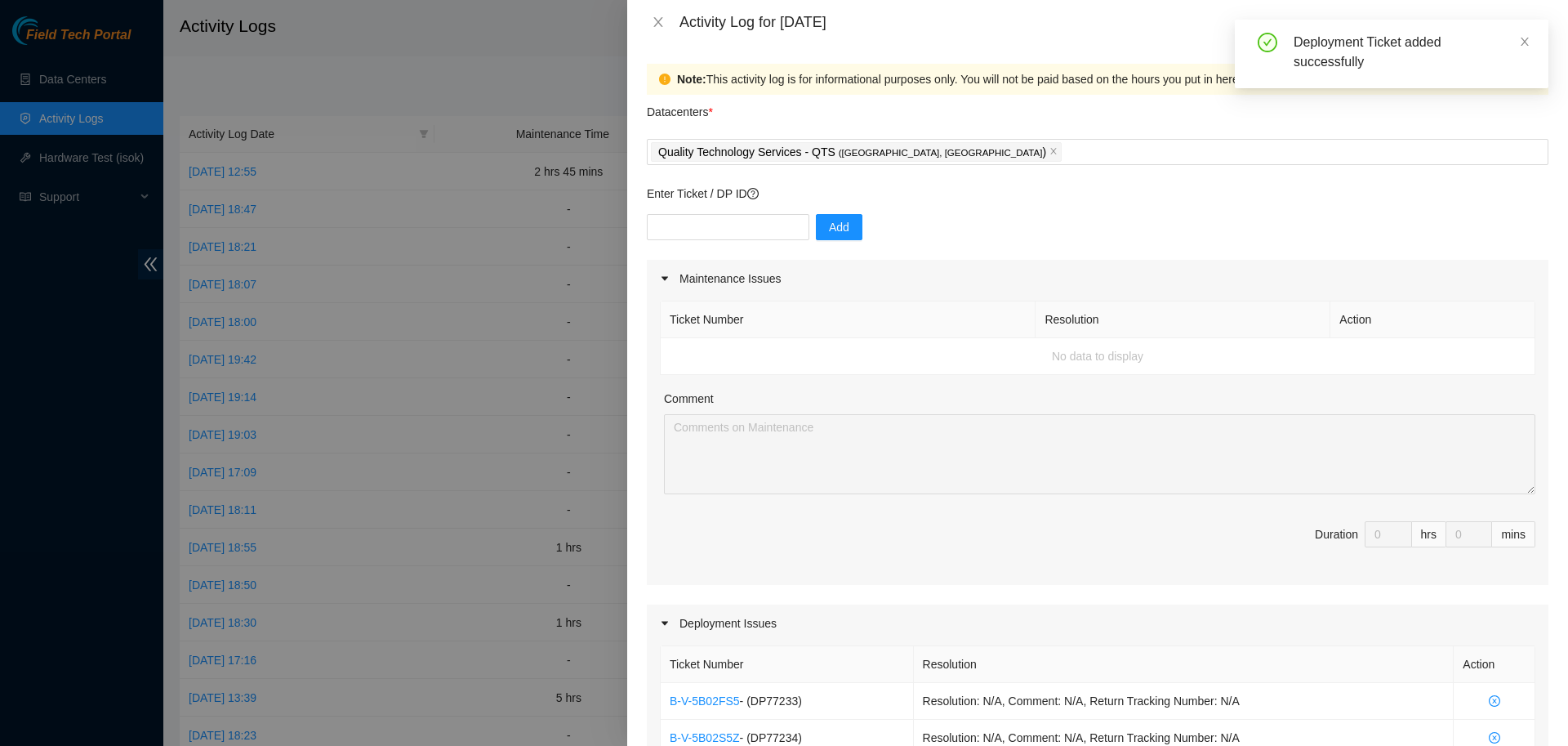
click at [696, 211] on div "Enter Ticket / DP ID Add" at bounding box center [1097, 222] width 902 height 75
click at [701, 228] on input "text" at bounding box center [728, 227] width 163 height 27
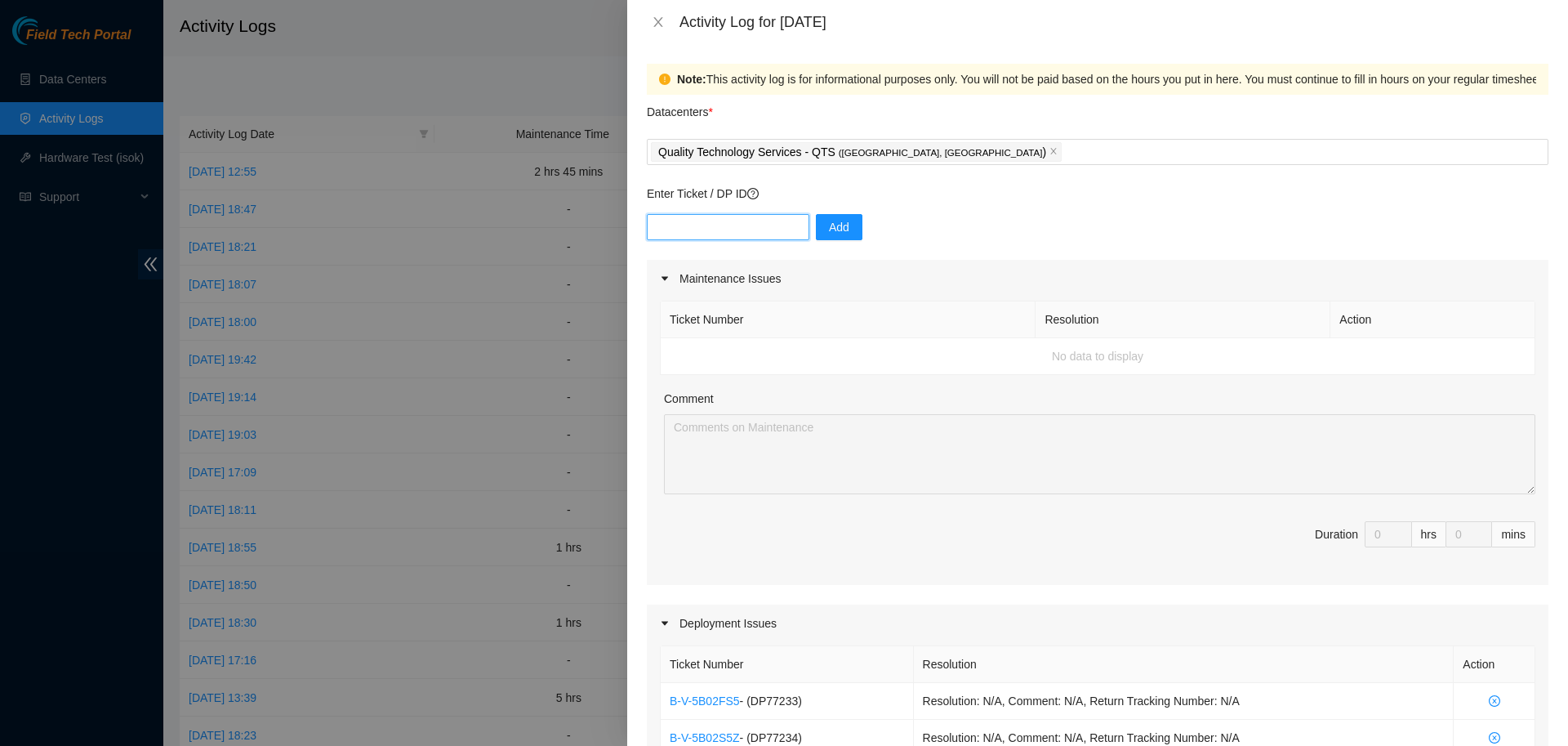
paste input "DP77235"
type input "DP77235"
click at [829, 232] on span "Add" at bounding box center [838, 227] width 20 height 18
click at [698, 238] on input "text" at bounding box center [728, 227] width 163 height 27
paste input "DP79610"
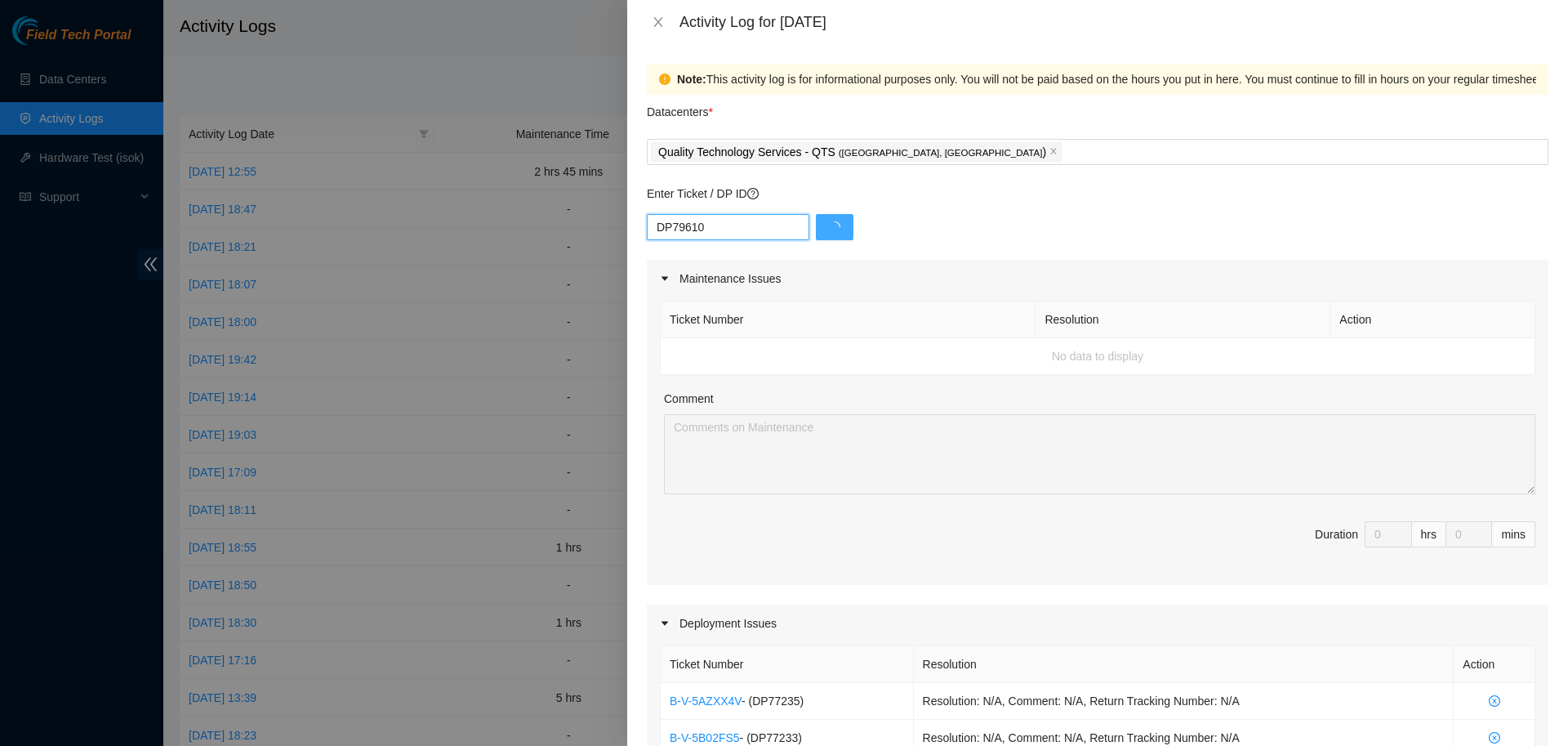
type input "DP79610"
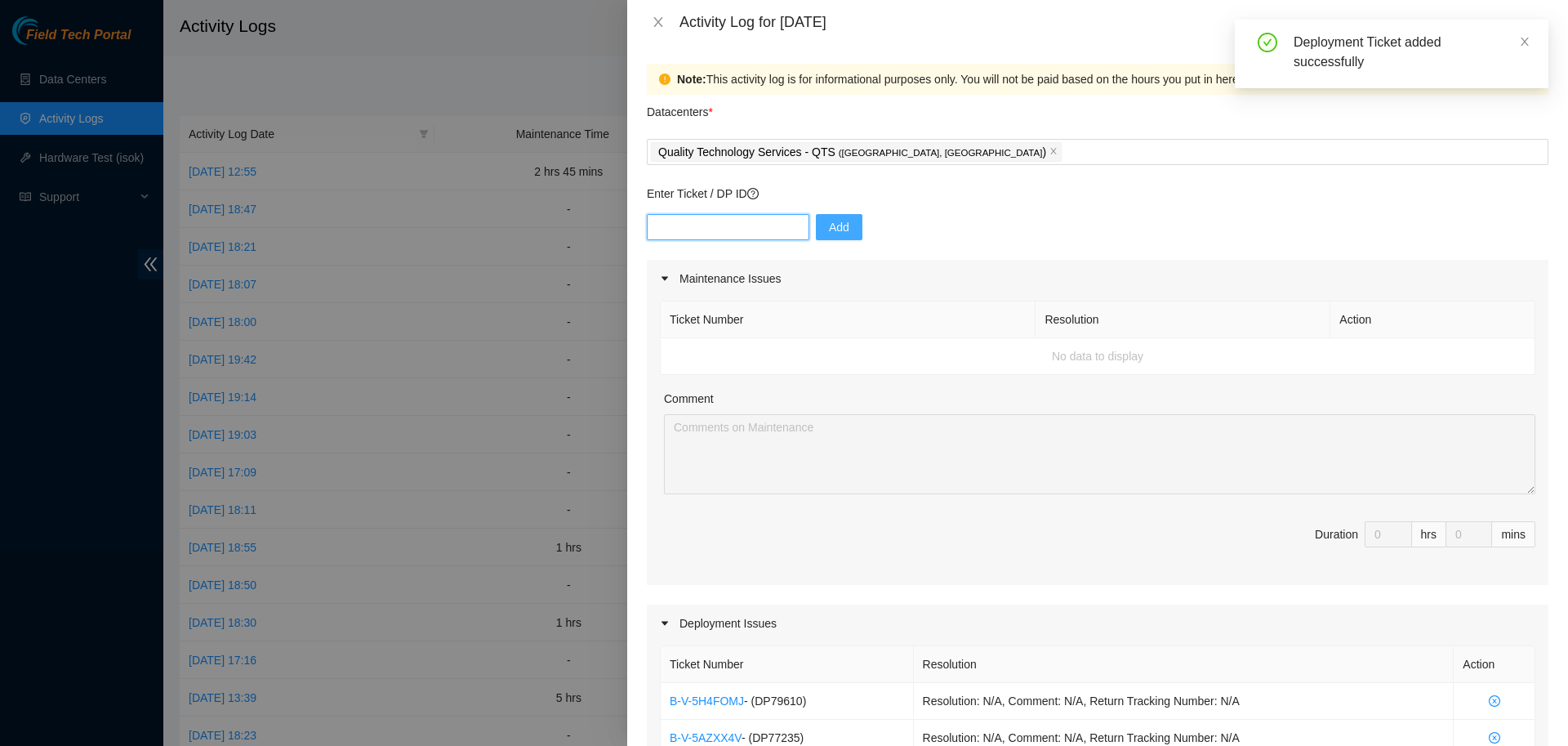
click at [742, 231] on input "text" at bounding box center [728, 227] width 163 height 27
paste input "DP79611"
type input "DP79611"
click at [720, 232] on input "text" at bounding box center [728, 227] width 163 height 27
paste input "DP79612"
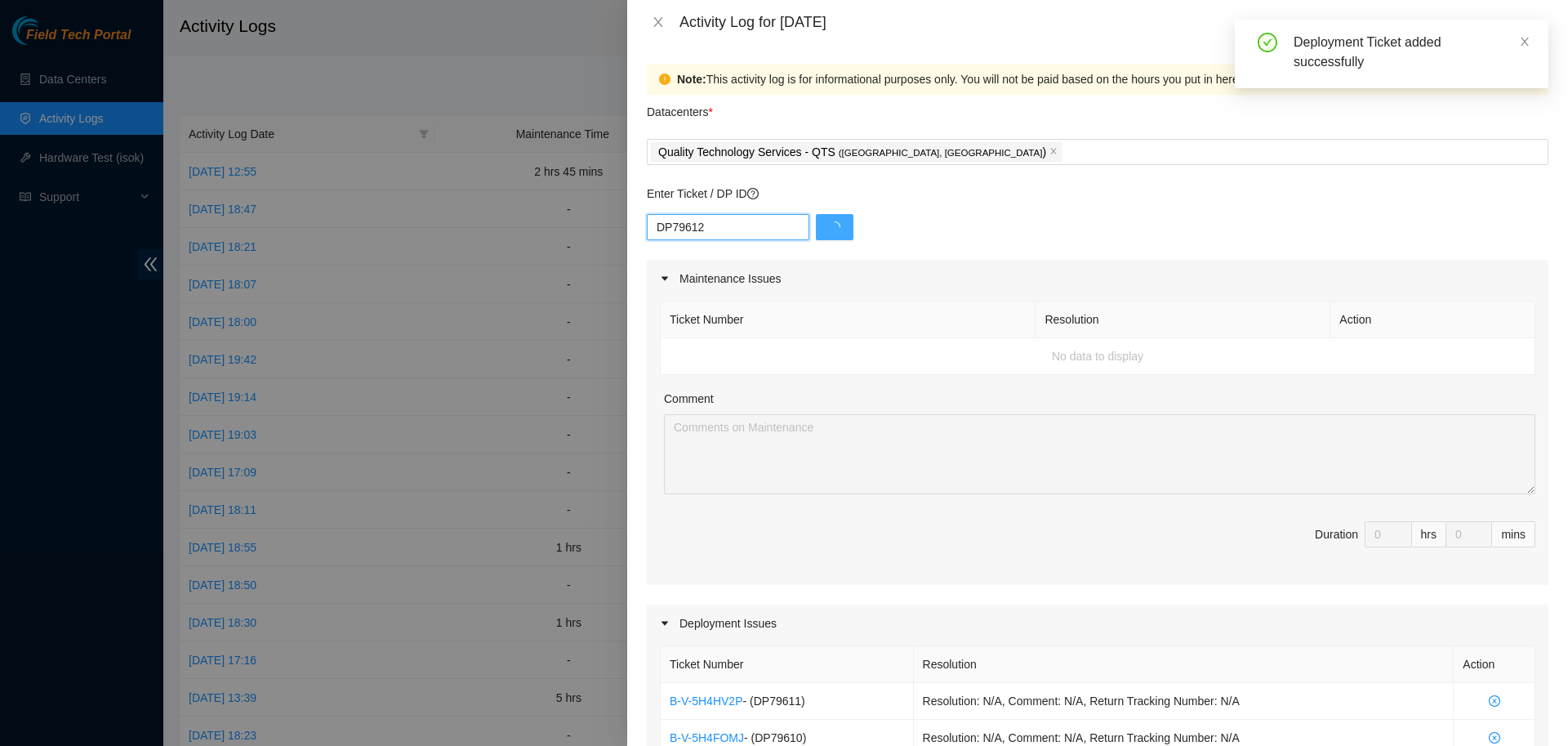
type input "DP79612"
click at [720, 237] on input "text" at bounding box center [728, 227] width 163 height 27
paste input "DP79613"
type input "DP79613"
click at [720, 237] on input "text" at bounding box center [728, 227] width 163 height 27
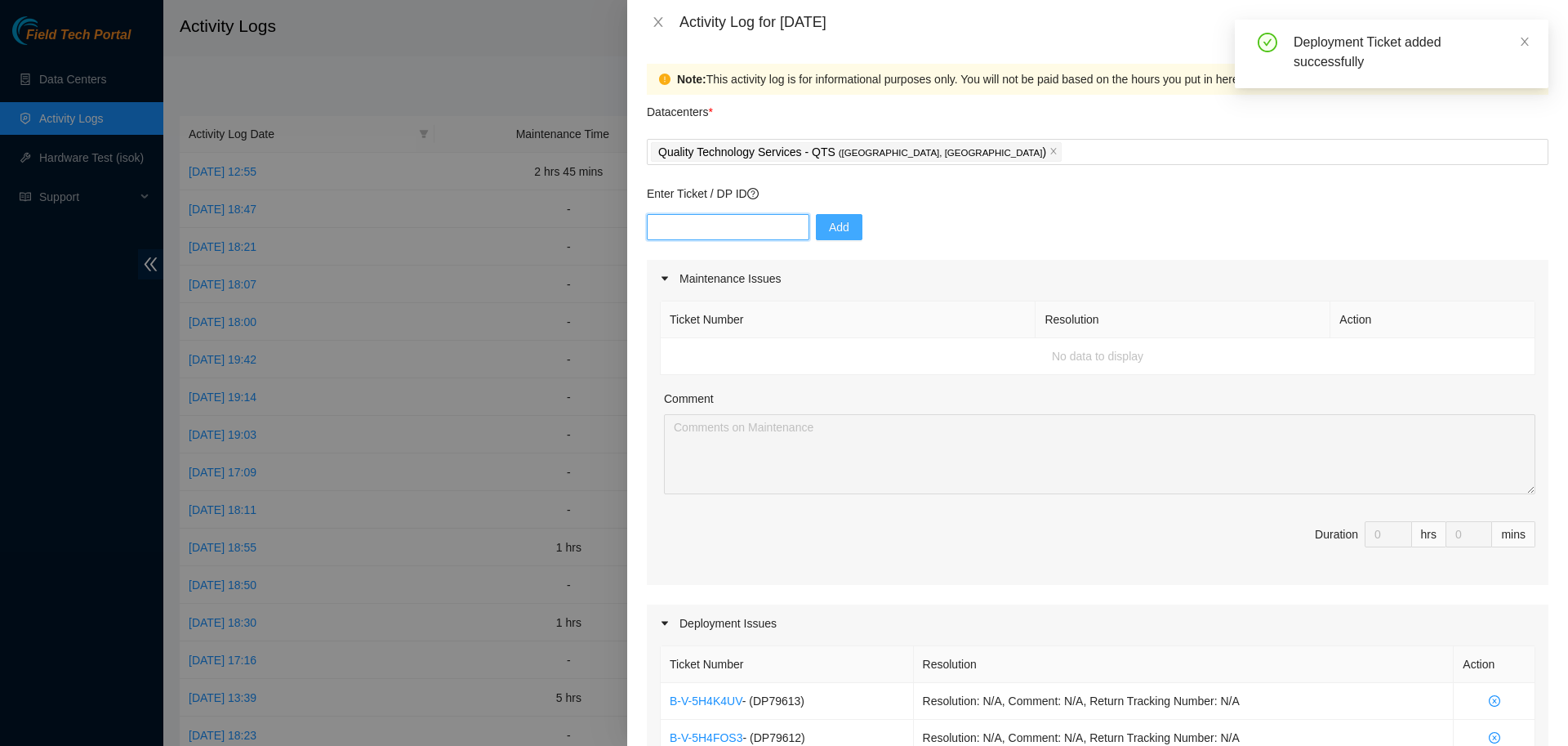
paste input "DP79616"
type input "DP79616"
click at [739, 216] on input "text" at bounding box center [728, 227] width 163 height 27
paste input "DP79617"
type input "DP79617"
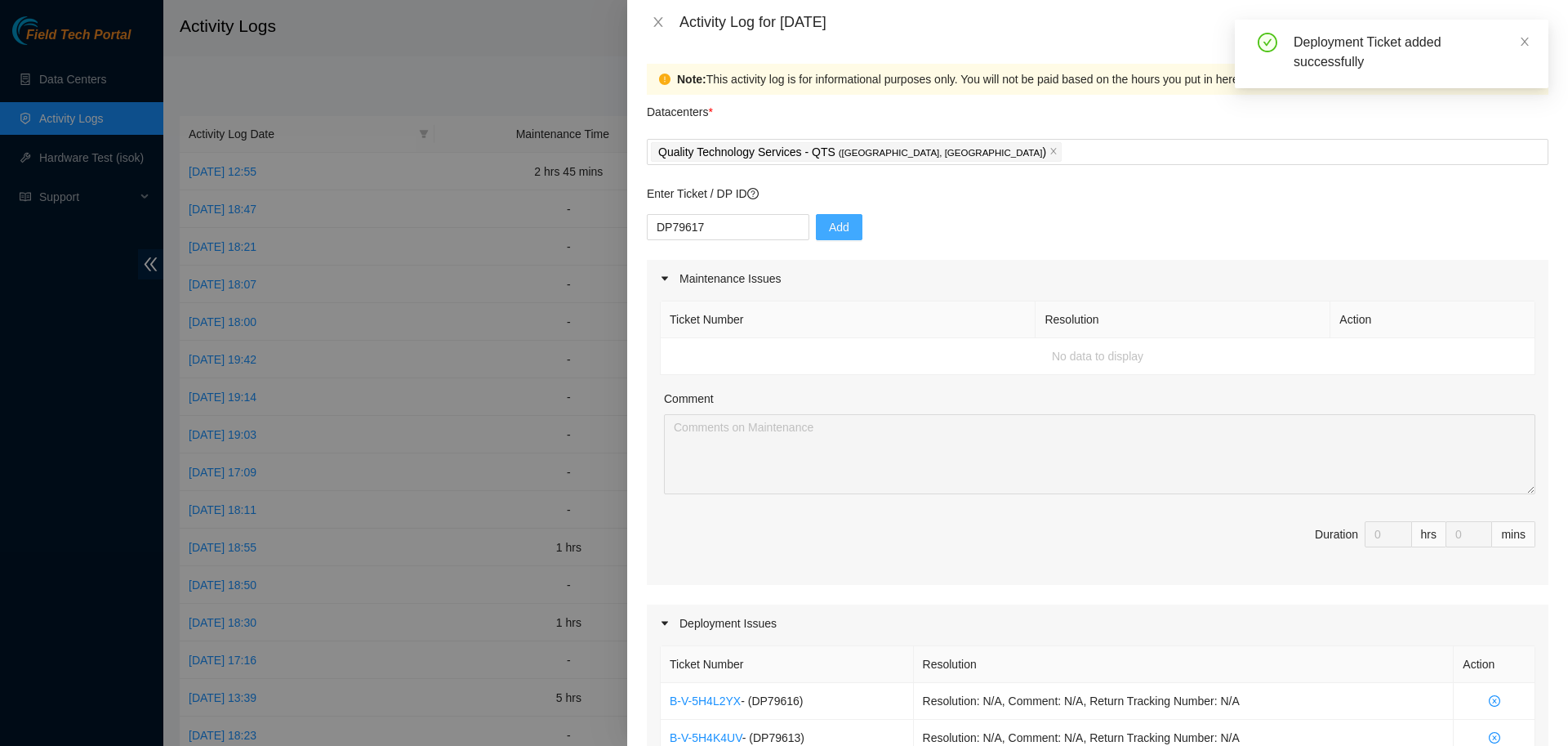
click at [829, 226] on span "Add" at bounding box center [838, 227] width 20 height 18
click at [765, 219] on input "text" at bounding box center [728, 227] width 163 height 27
paste input "DP79618"
type input "DP79618"
click at [829, 222] on span "Add" at bounding box center [838, 227] width 20 height 18
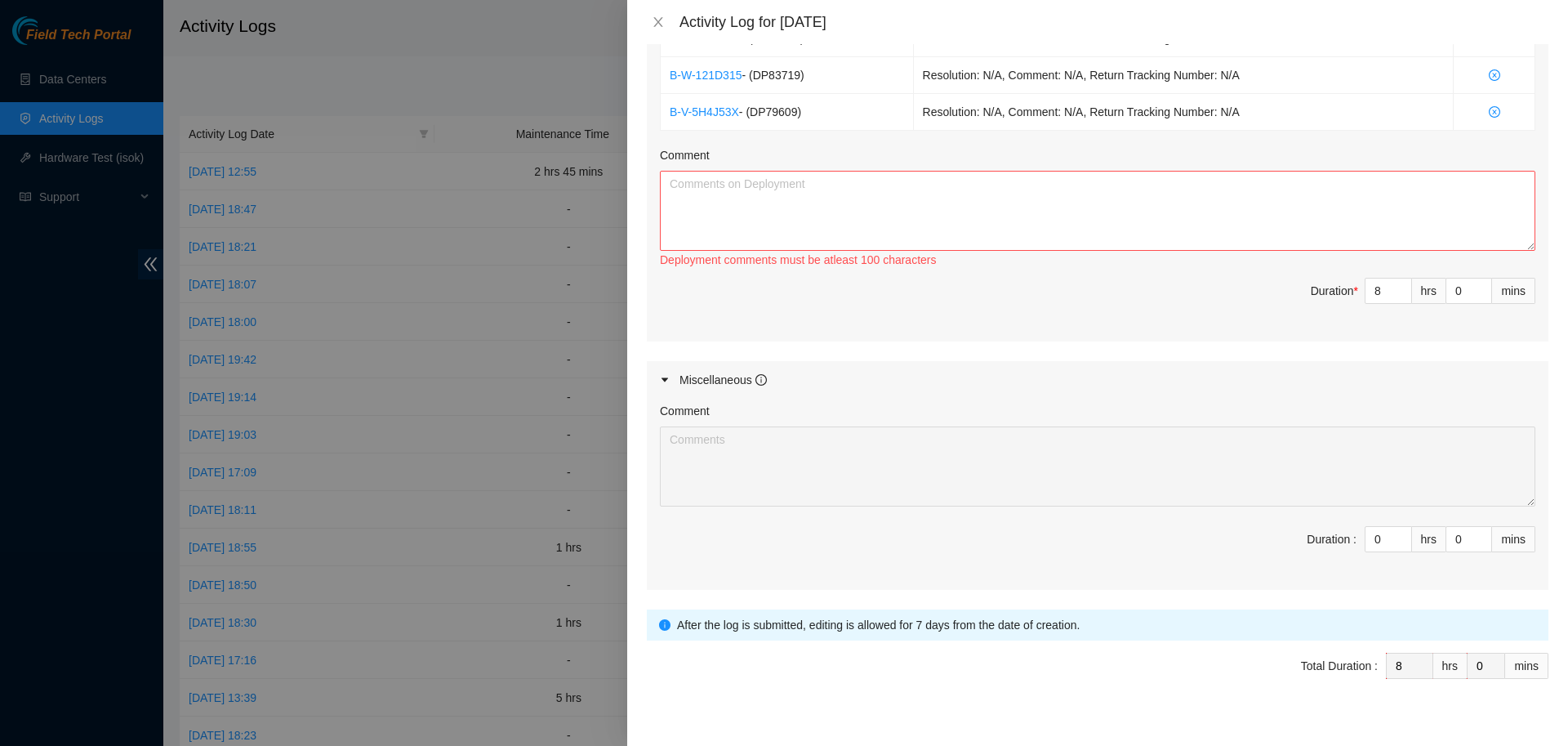
scroll to position [1399, 0]
click at [907, 202] on textarea "Comment" at bounding box center [1097, 209] width 875 height 80
type textarea "r"
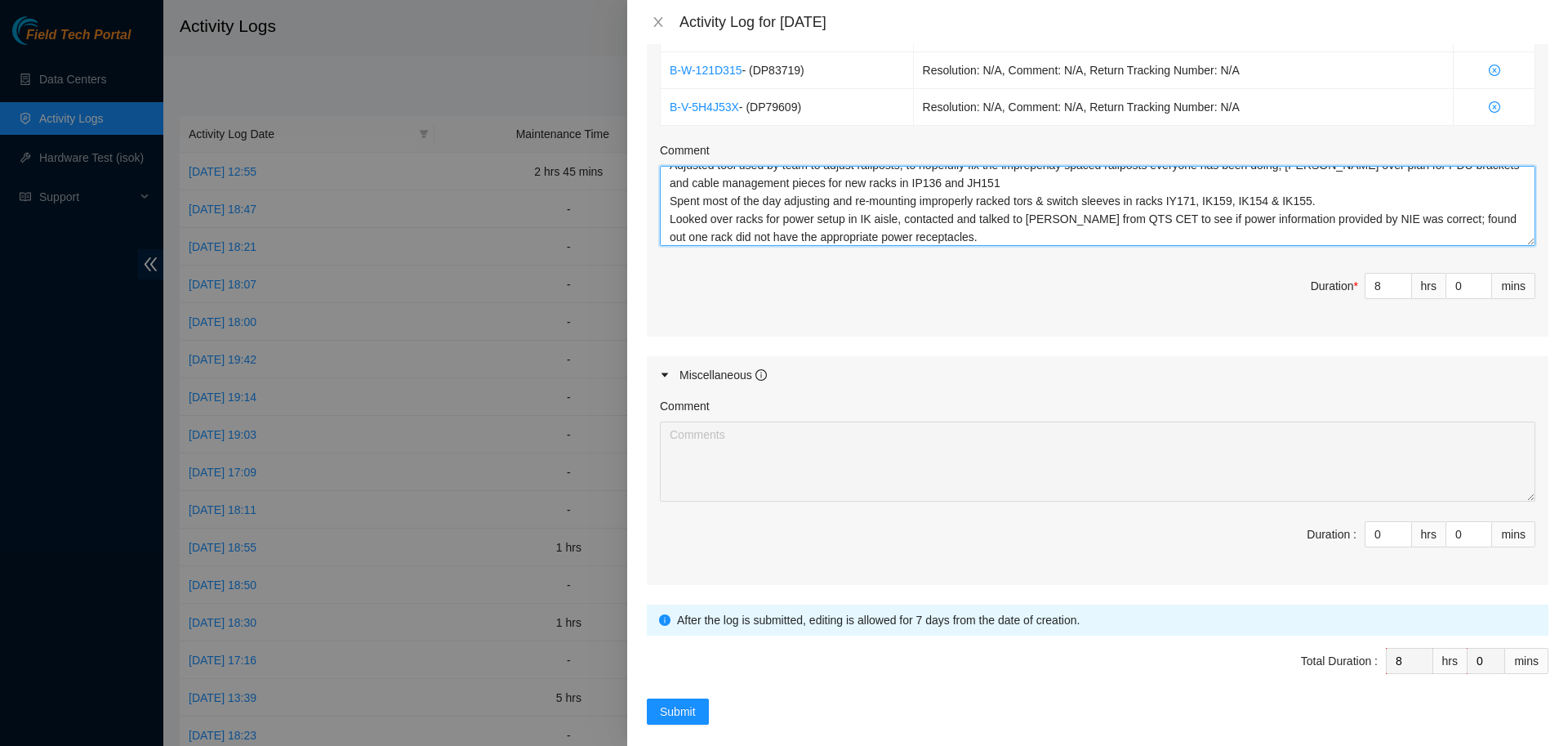
scroll to position [1420, 0]
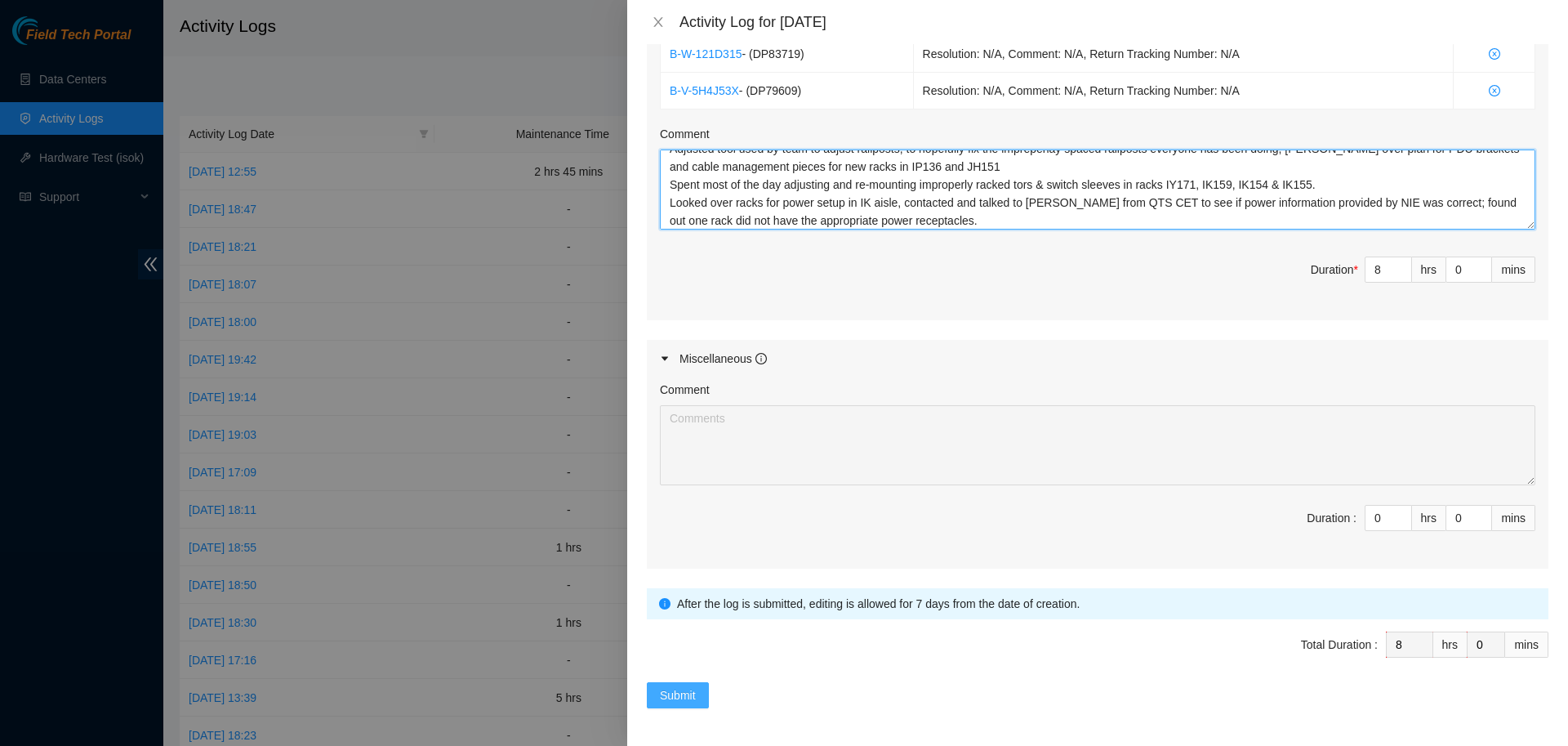
type textarea "Brought ladder from Data Hall 3 to Data Hall 2 cage IP136 to assist with comput…"
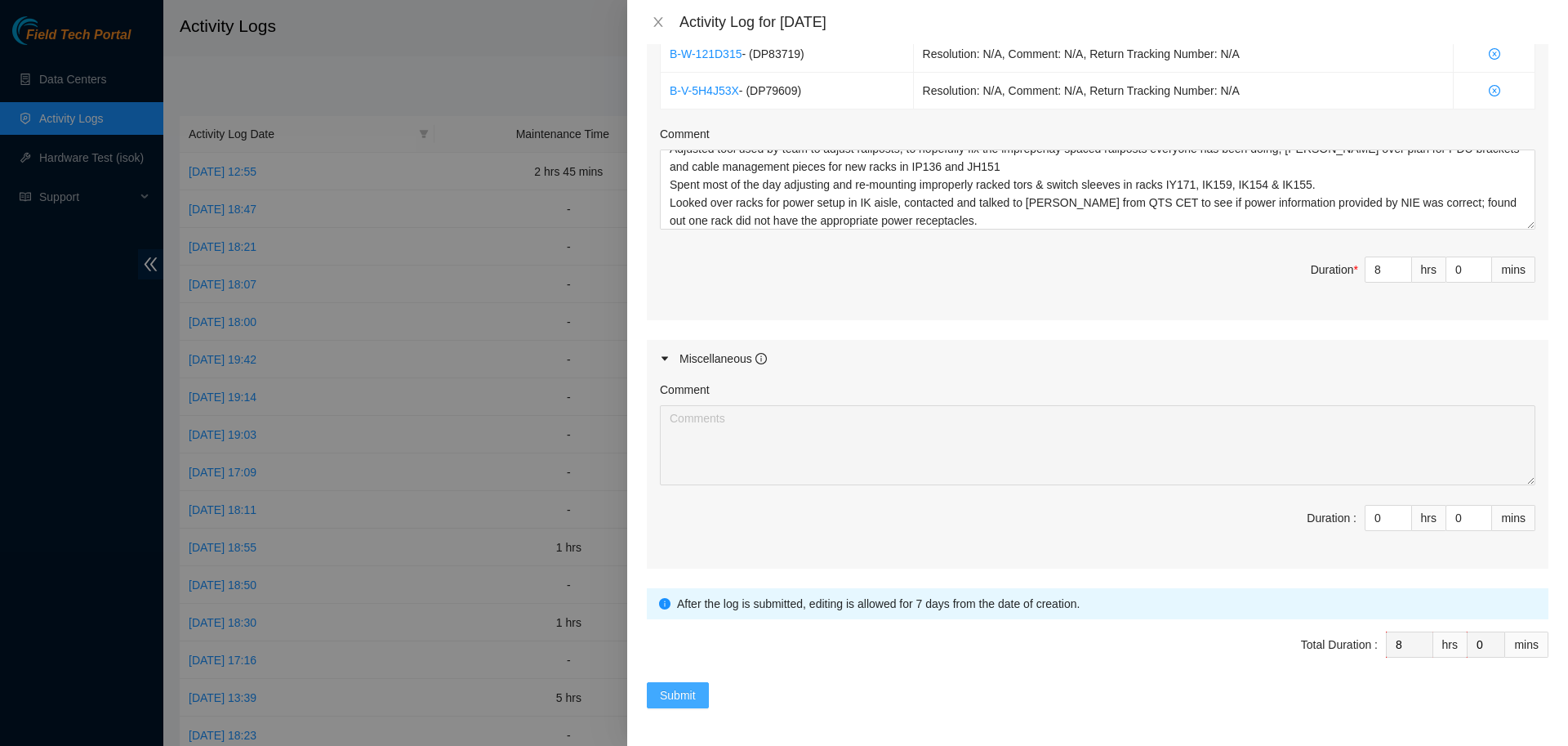
click at [664, 688] on span "Submit" at bounding box center [678, 696] width 36 height 18
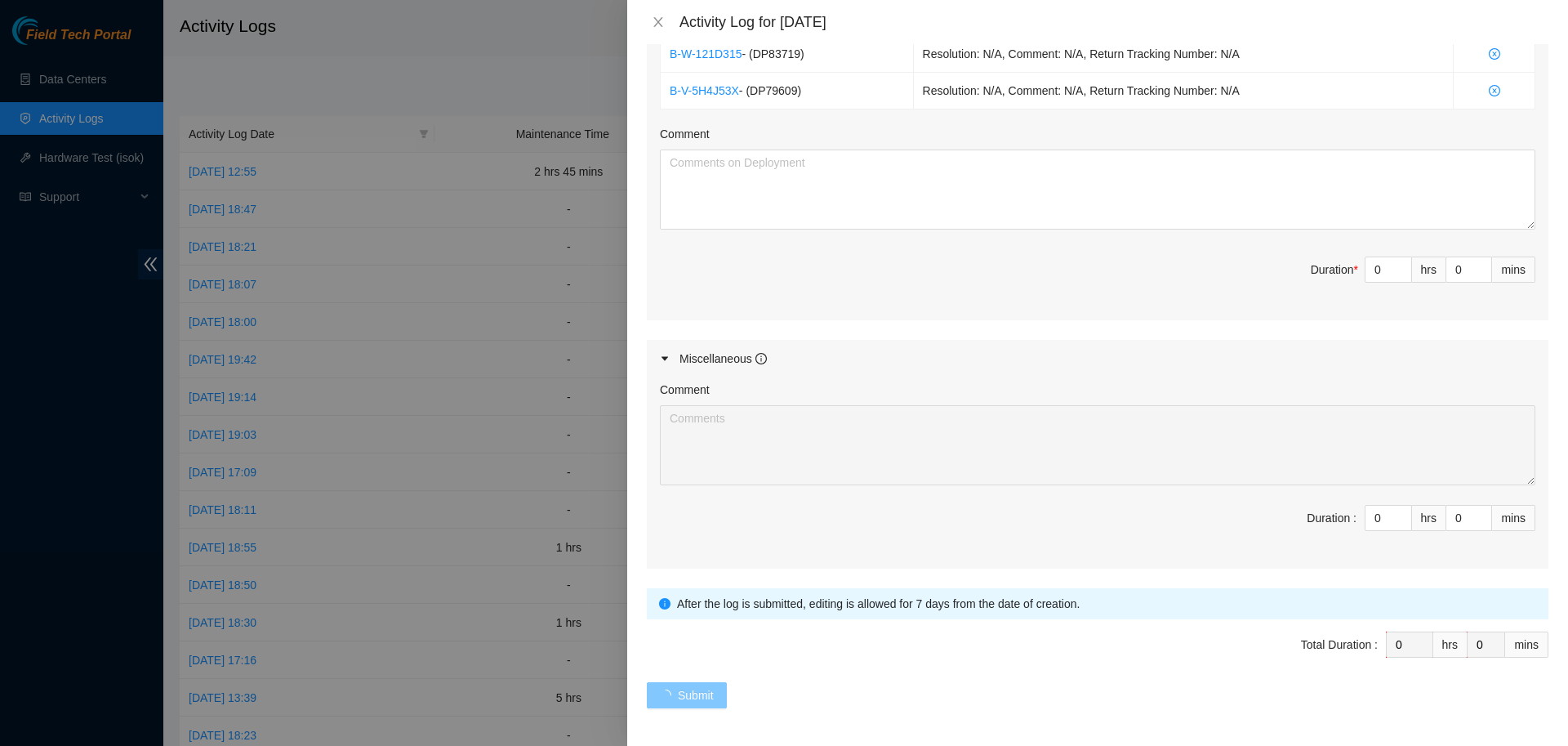
scroll to position [0, 0]
